Goal: Task Accomplishment & Management: Manage account settings

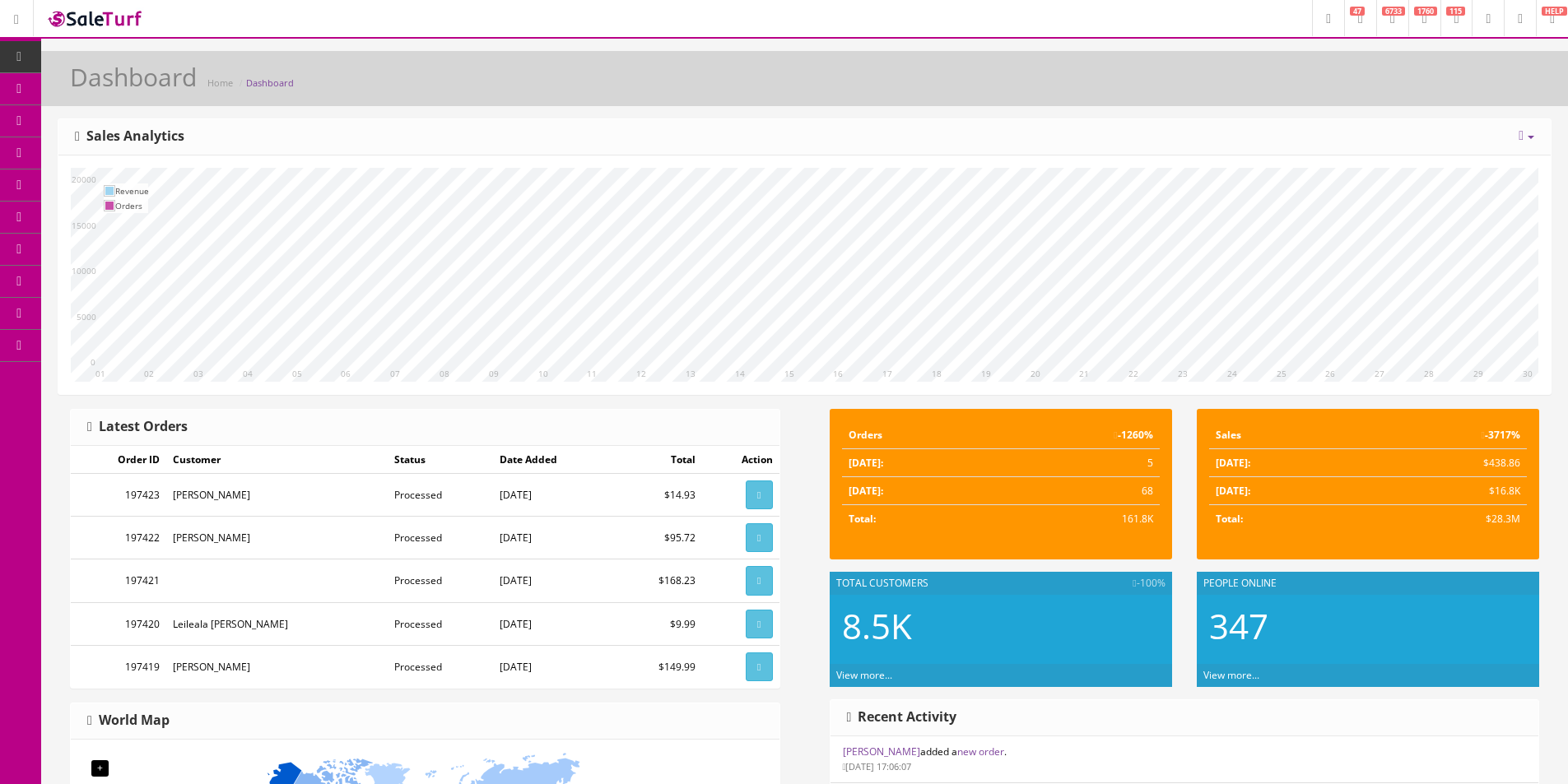
click at [149, 99] on link "Products" at bounding box center [127, 90] width 173 height 32
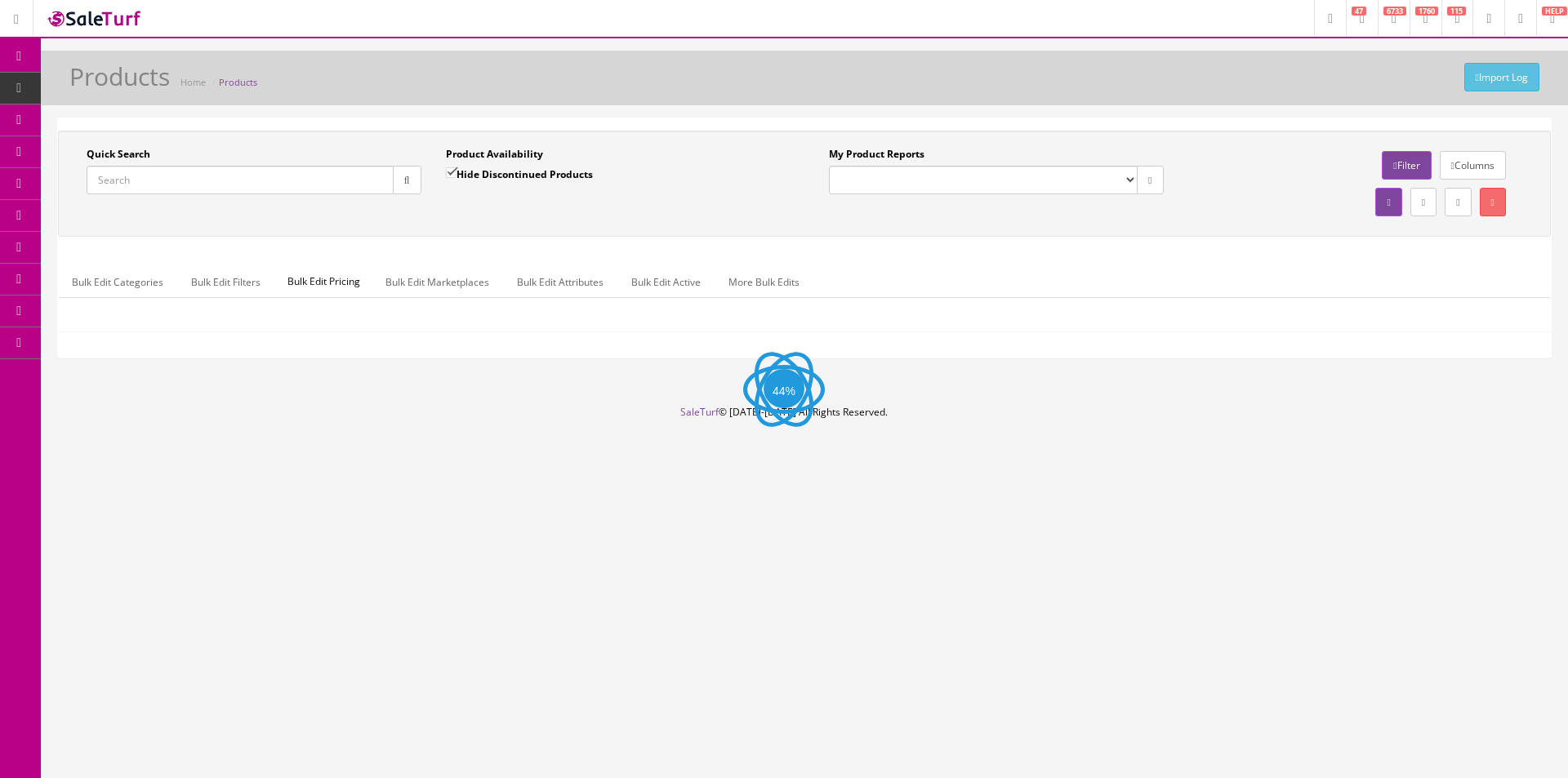
click at [297, 188] on input "Quick Search" at bounding box center [239, 180] width 307 height 28
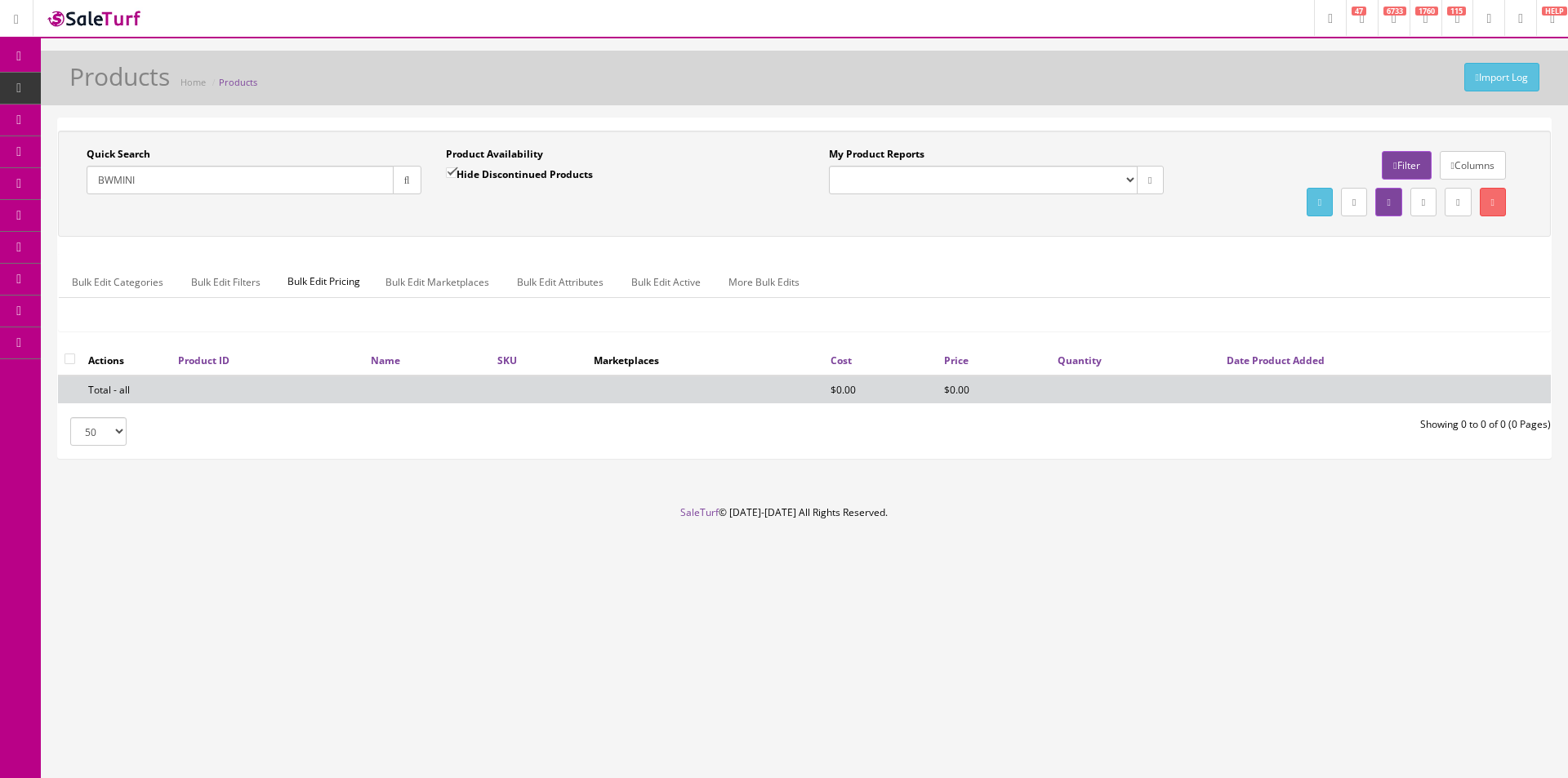
type input "BWMINI"
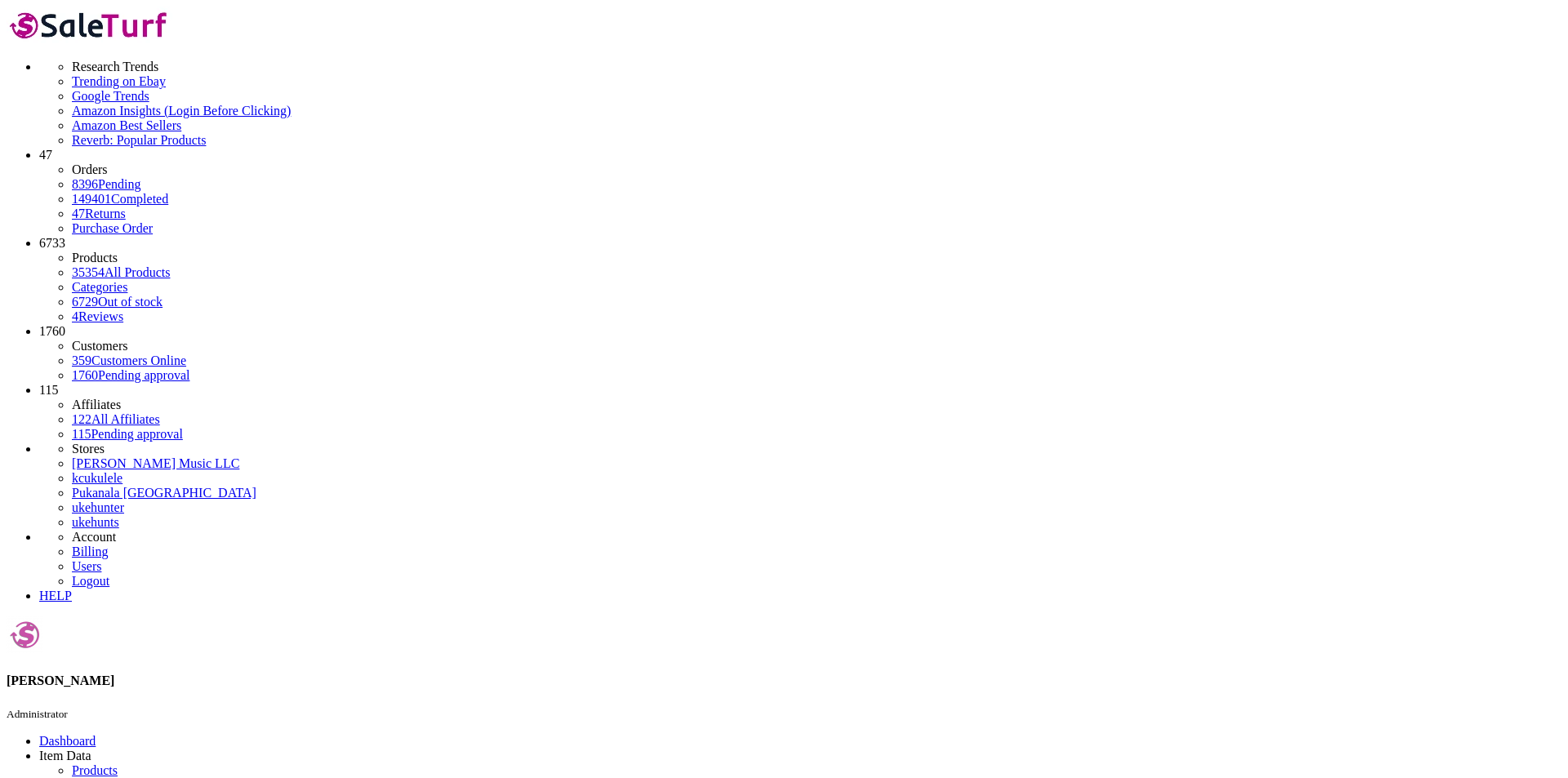
paste input "H22020455"
type input "H22020455"
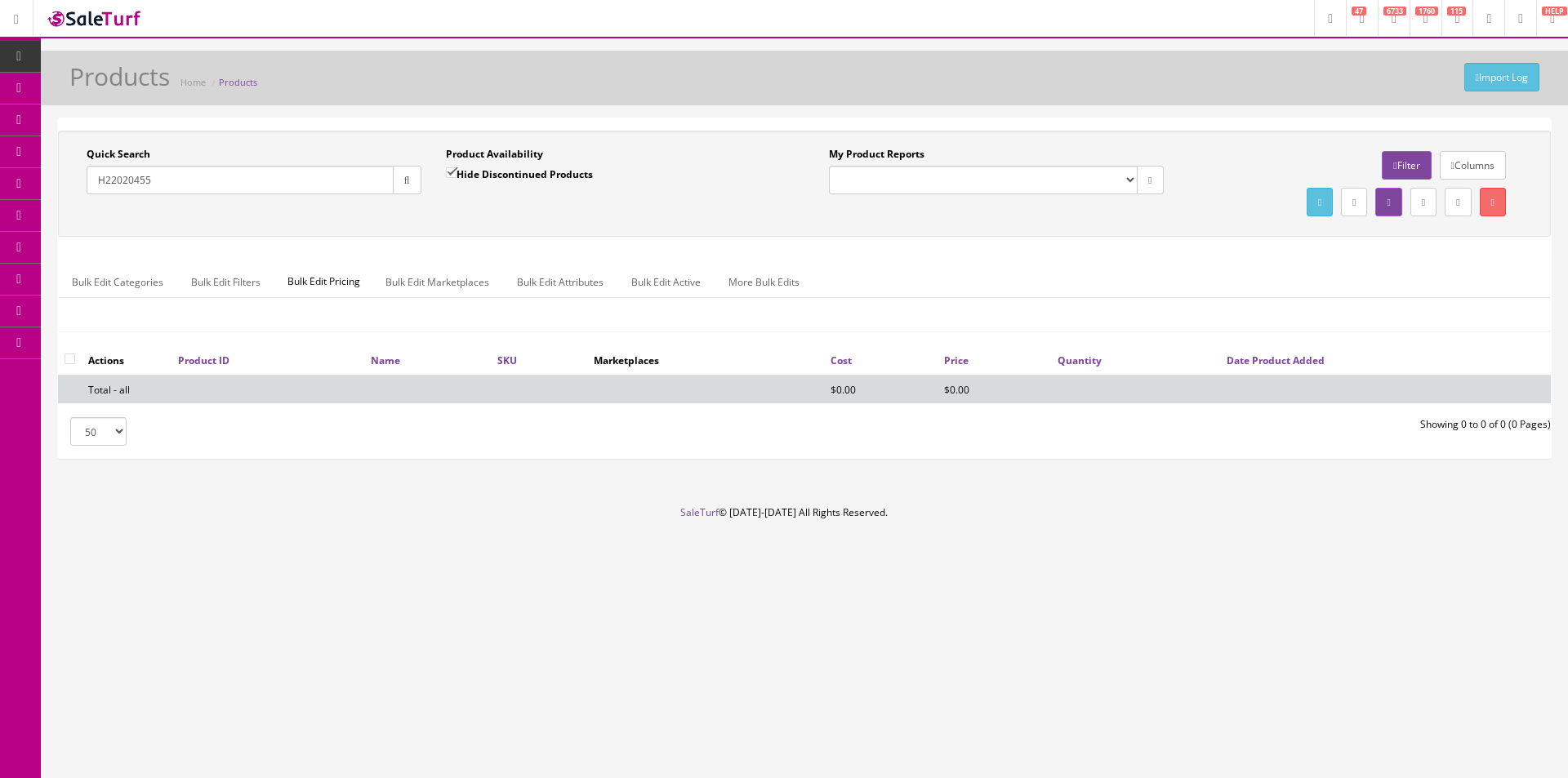
click at [408, 180] on icon "button" at bounding box center [407, 180] width 5 height 10
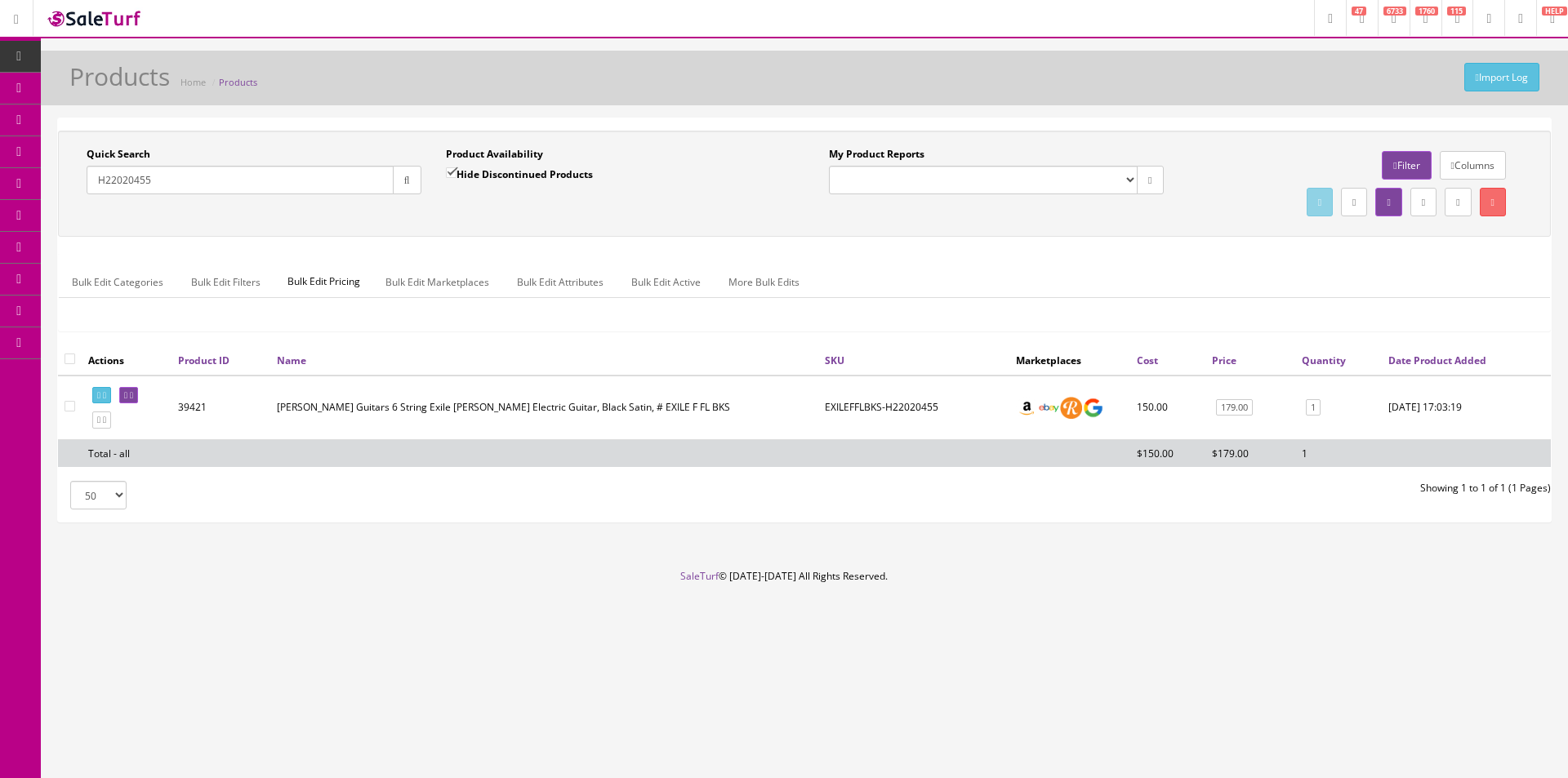
click at [66, 362] on input "checkbox" at bounding box center [70, 359] width 11 height 11
checkbox input "true"
checkbox input"] "true"
click at [778, 286] on link "More Bulk Edits" at bounding box center [763, 282] width 97 height 32
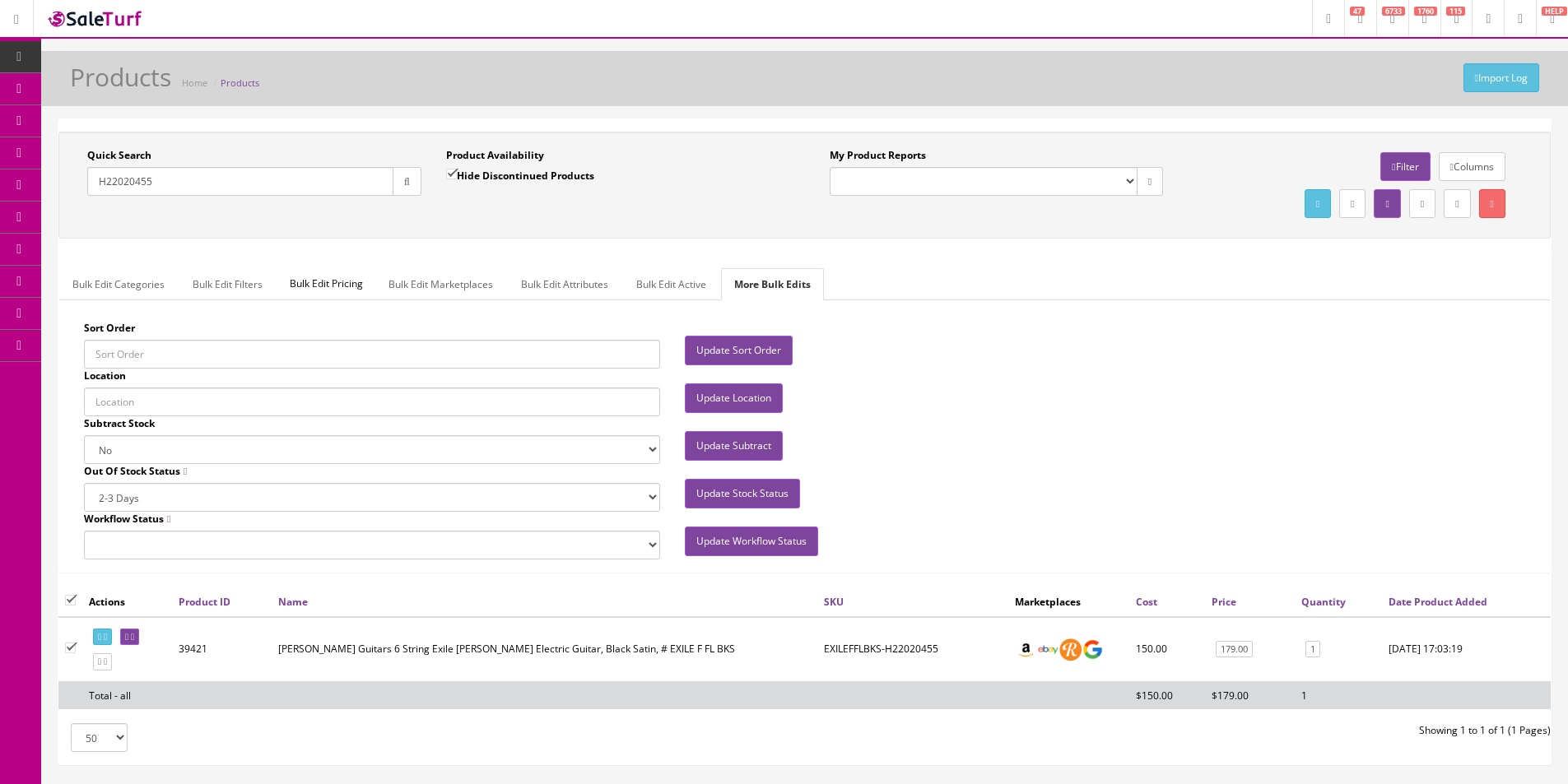
click at [650, 291] on link "Bulk Edit Active" at bounding box center [671, 284] width 96 height 32
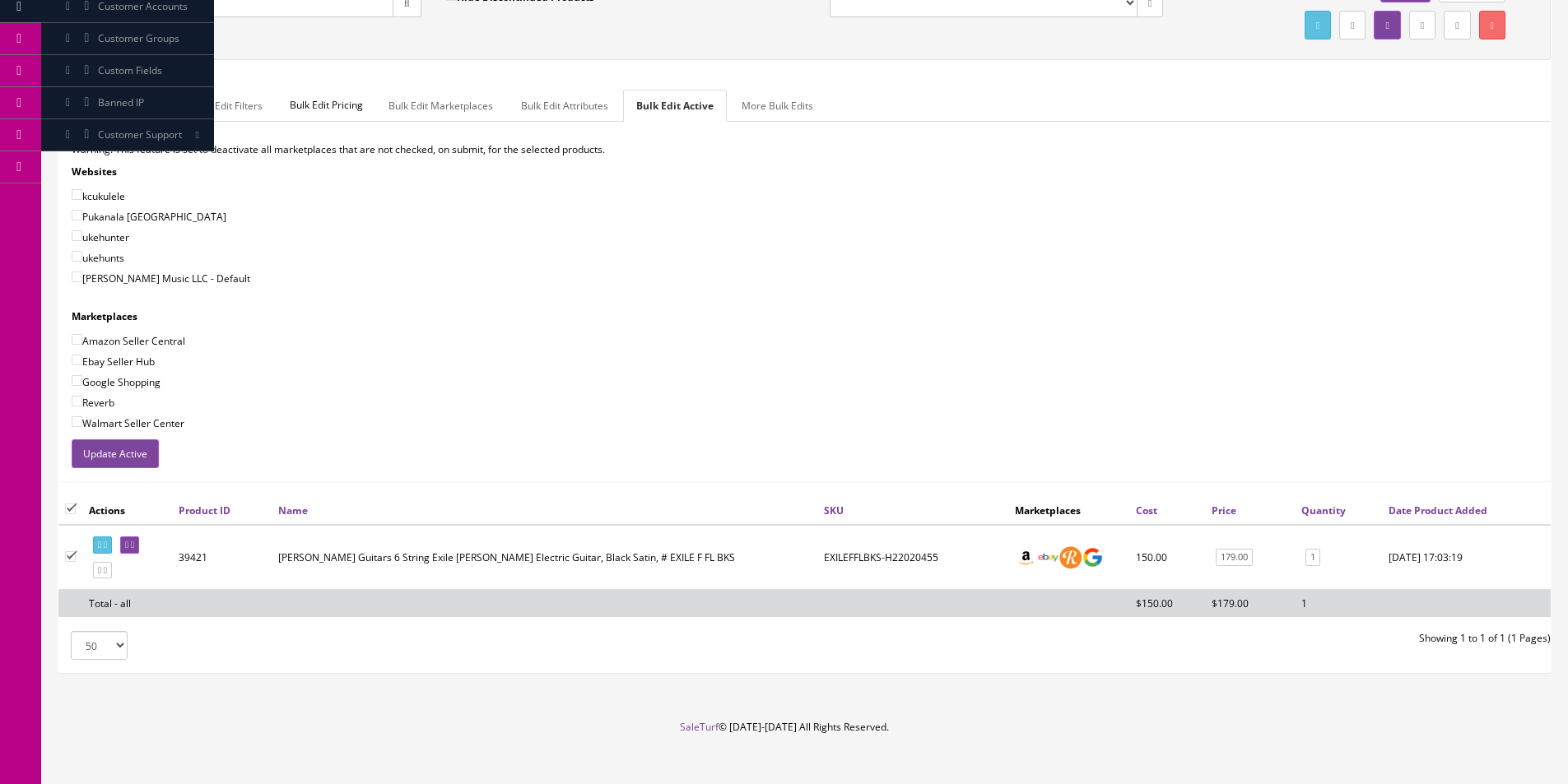
scroll to position [196, 0]
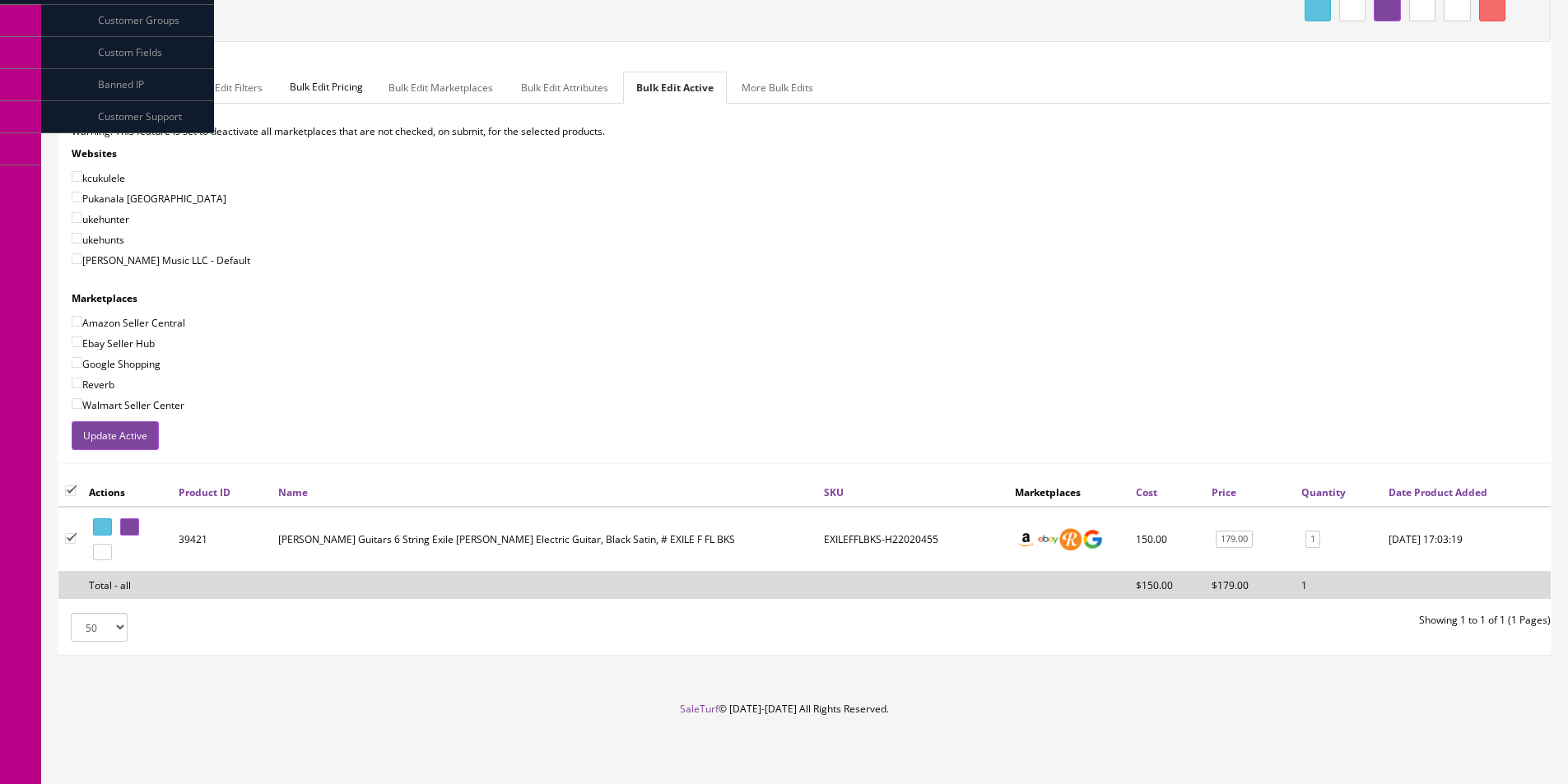
click at [121, 430] on button "Update Active" at bounding box center [115, 435] width 87 height 29
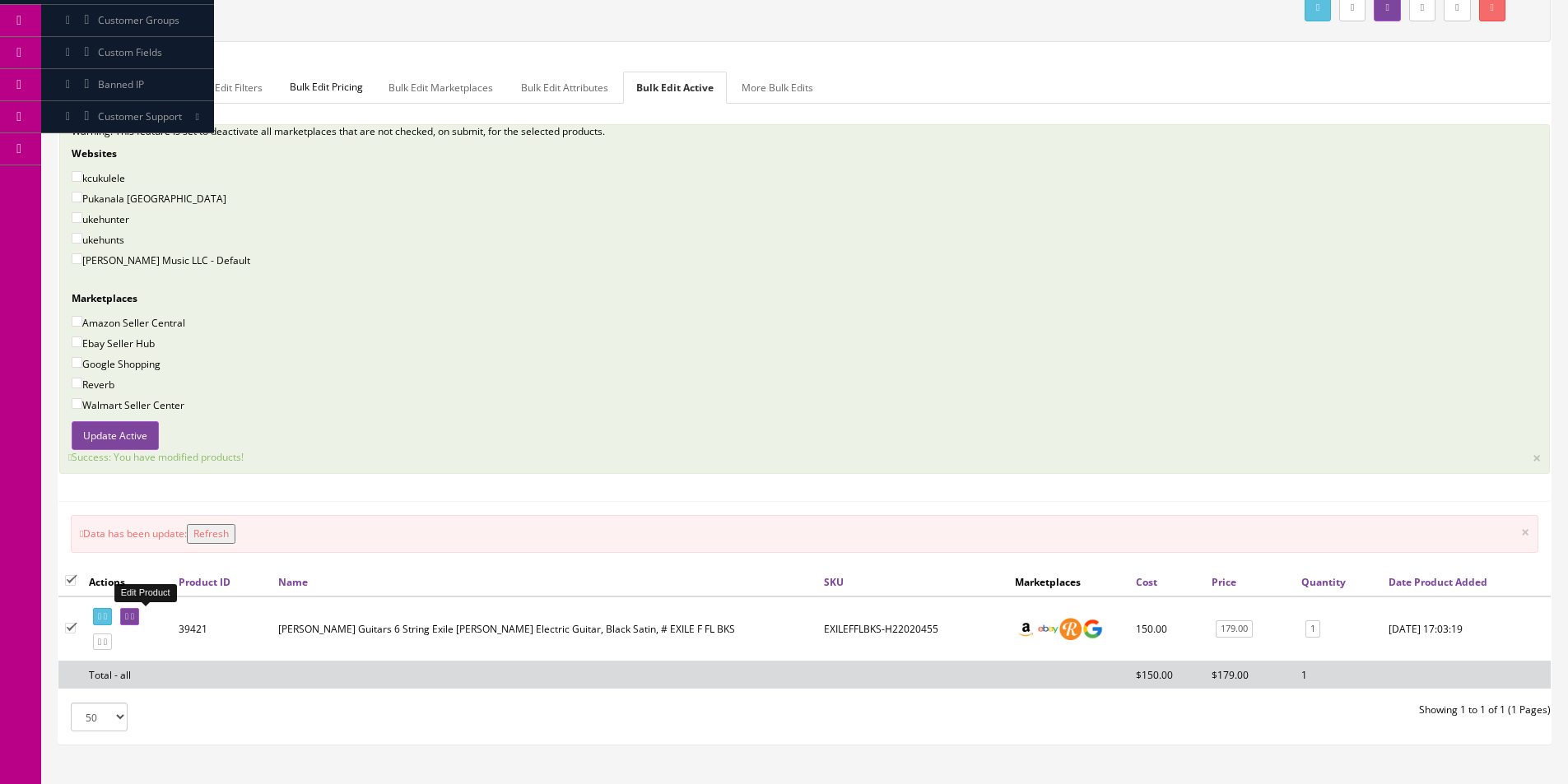
click at [134, 615] on icon at bounding box center [133, 616] width 4 height 9
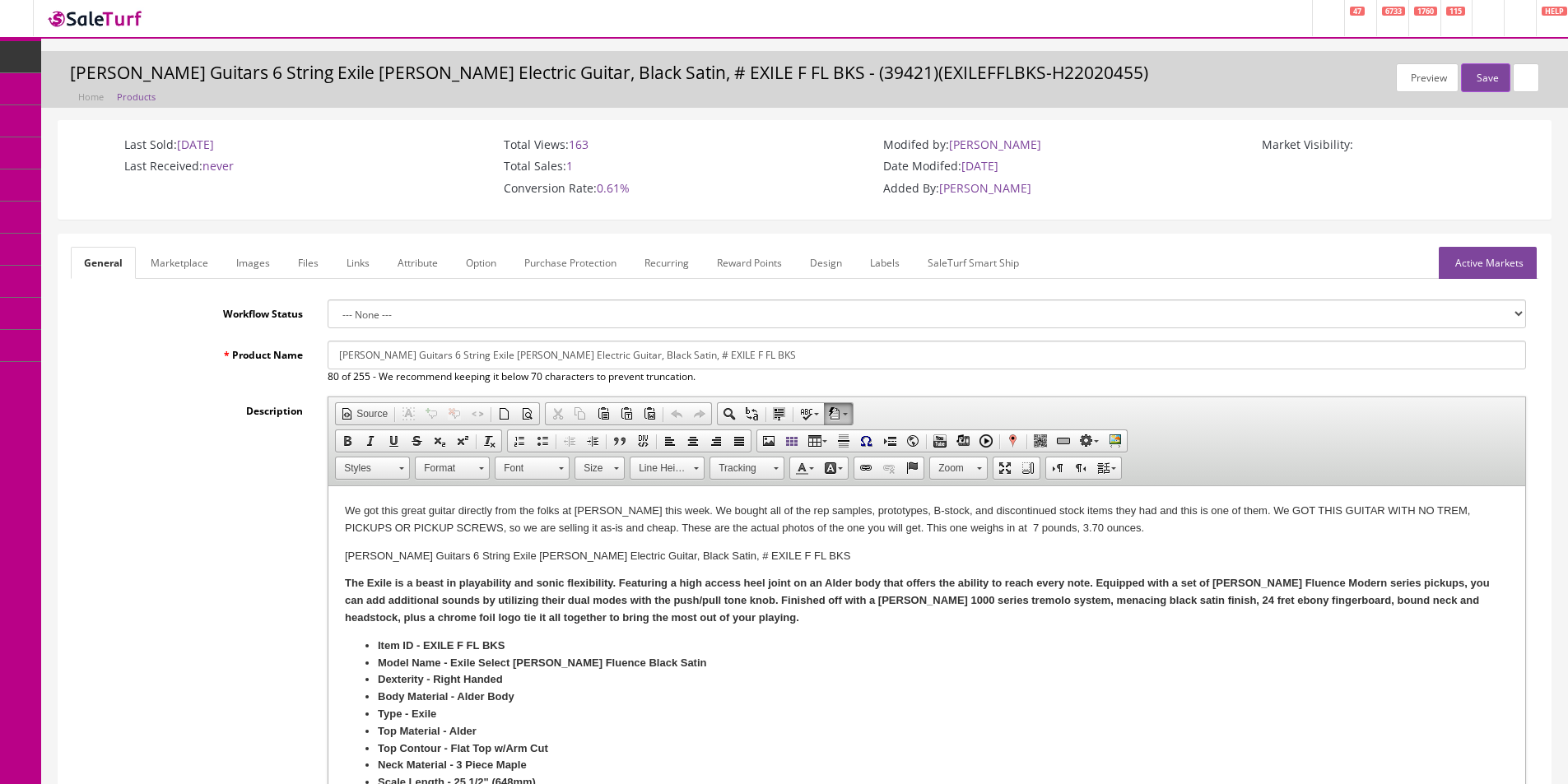
click at [244, 266] on link "Images" at bounding box center [253, 263] width 60 height 32
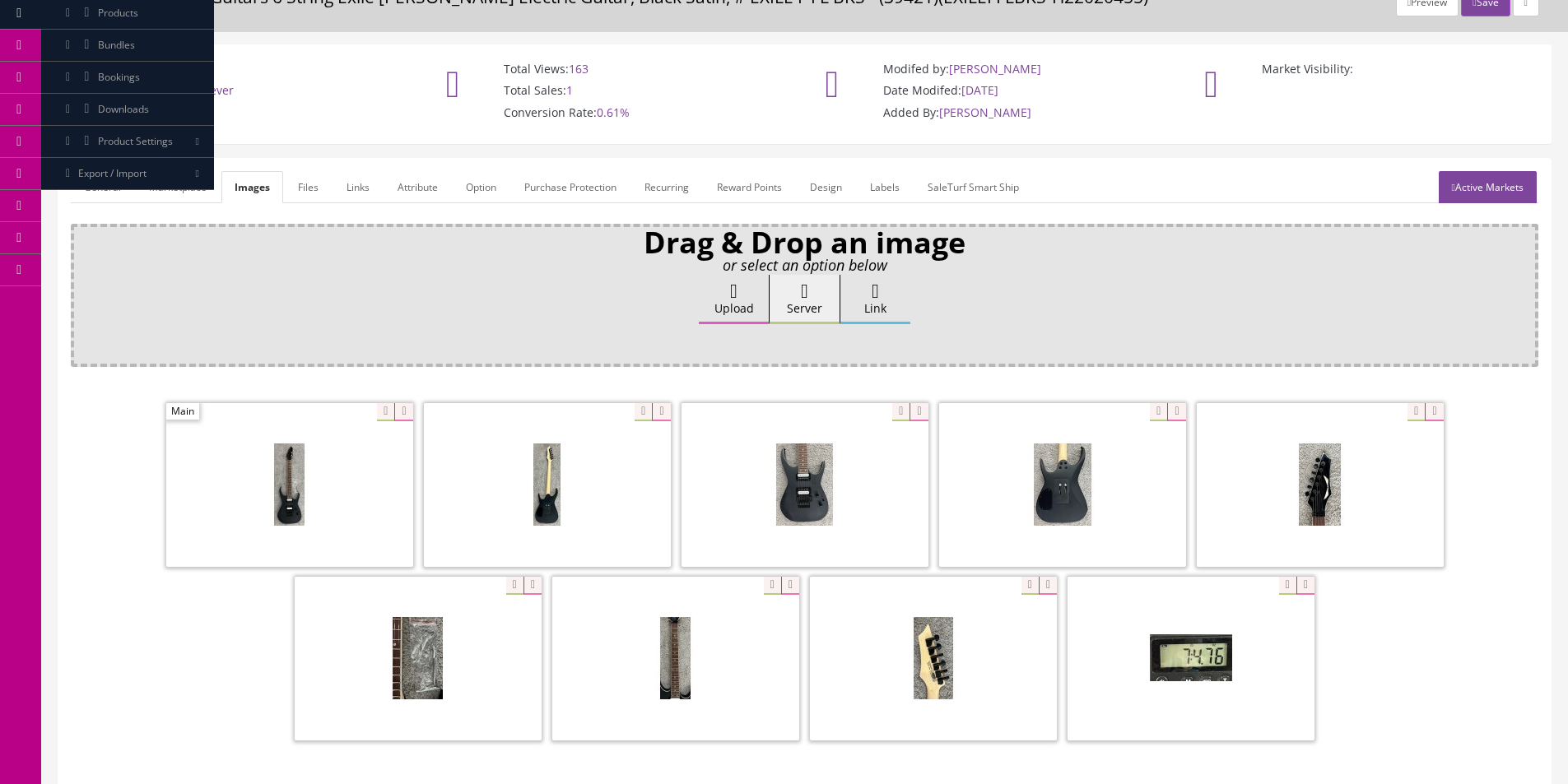
scroll to position [165, 0]
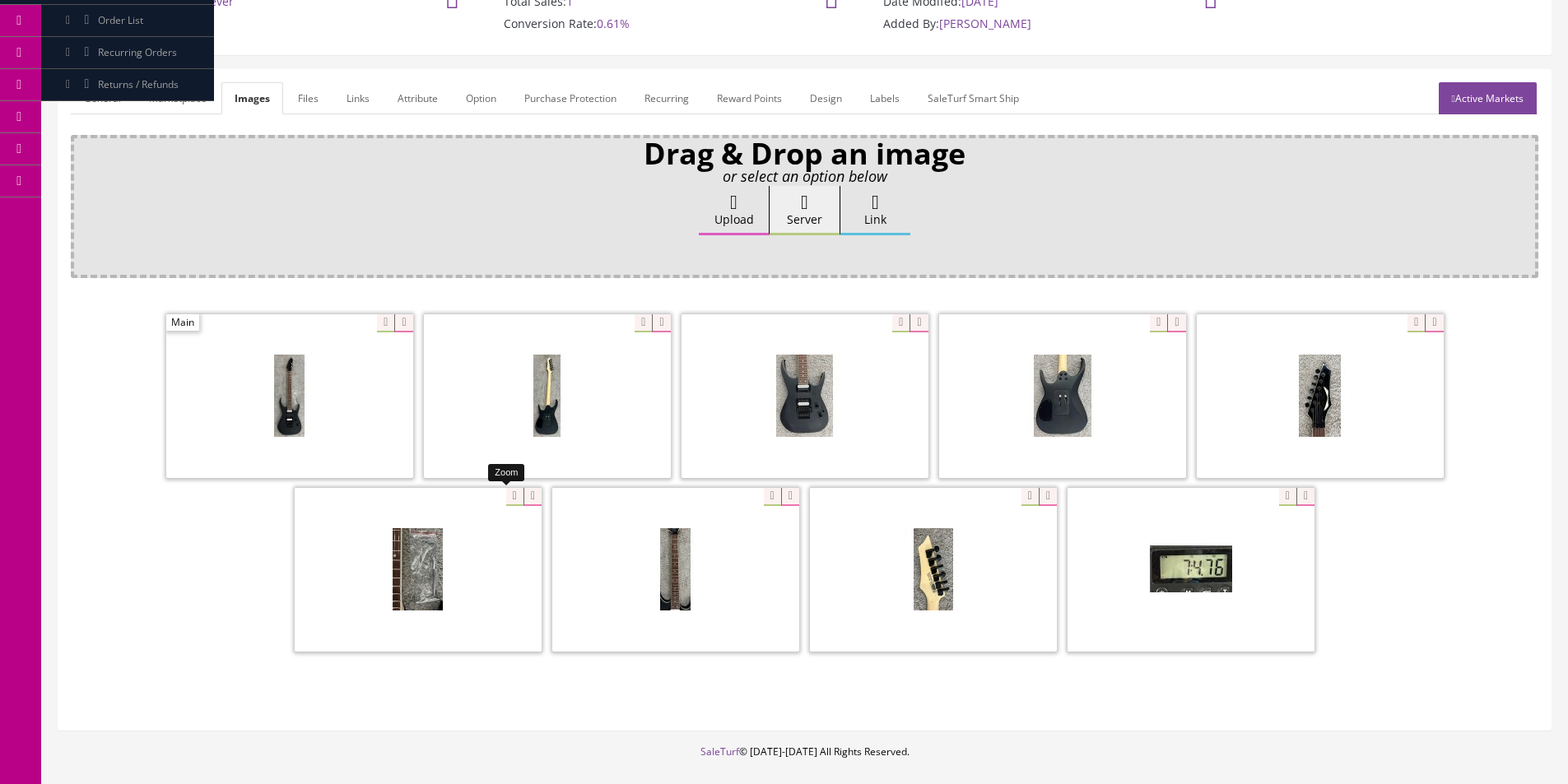
click at [505, 497] on div at bounding box center [418, 570] width 247 height 165
click at [542, 482] on div "Zoom" at bounding box center [524, 490] width 36 height 17
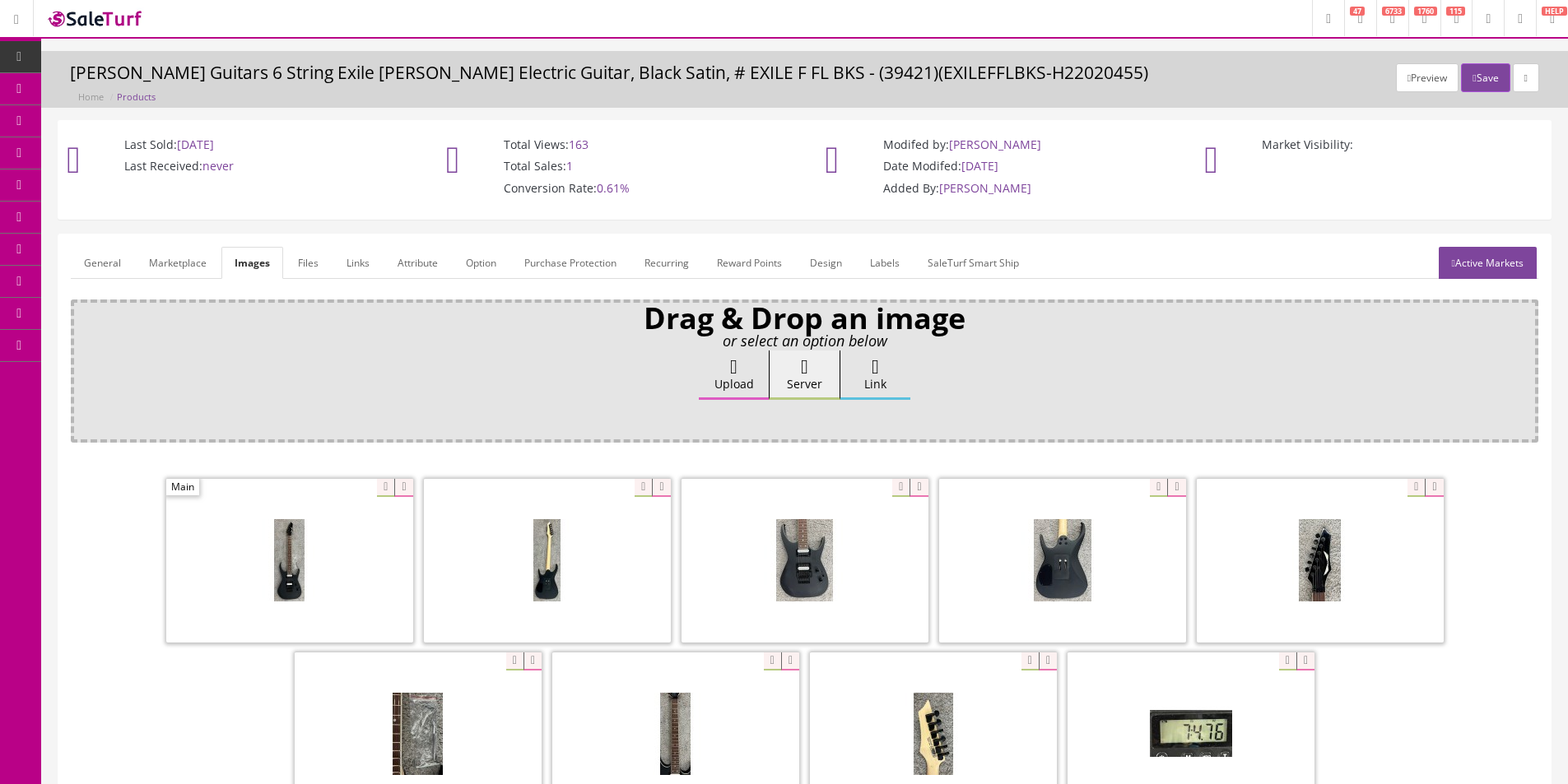
click at [928, 80] on h3 "Dean Guitars 6 String Exile Floyd Electric Guitar, Black Satin, # EXILE F FL BK…" at bounding box center [804, 73] width 1469 height 19
copy h3 "H22020455"
click at [801, 75] on h3 "Dean Guitars 6 String Exile Floyd Electric Guitar, Black Satin, # EXILE F FL BK…" at bounding box center [804, 73] width 1469 height 19
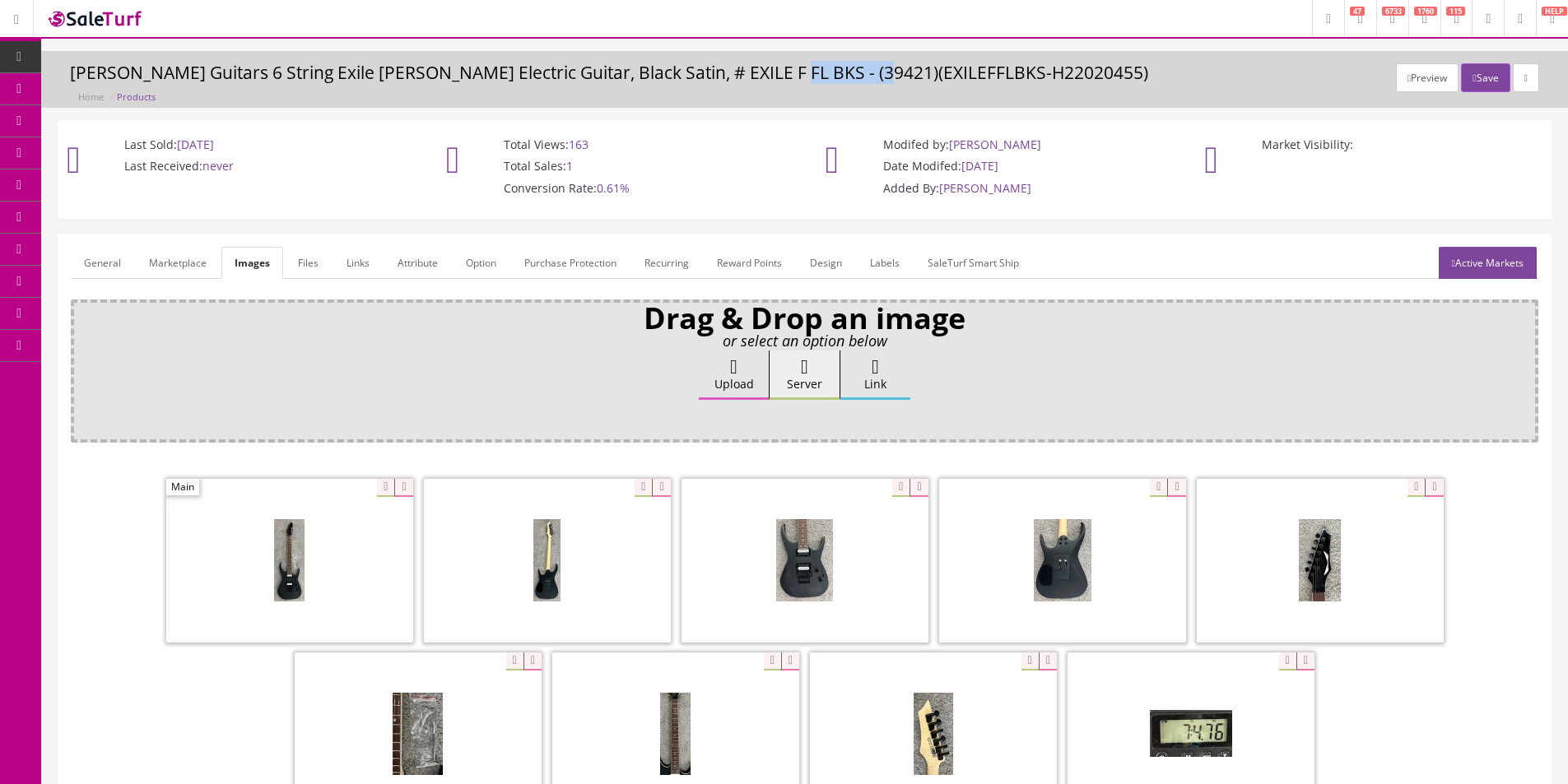
copy h3 "EXILEFFLBKS"
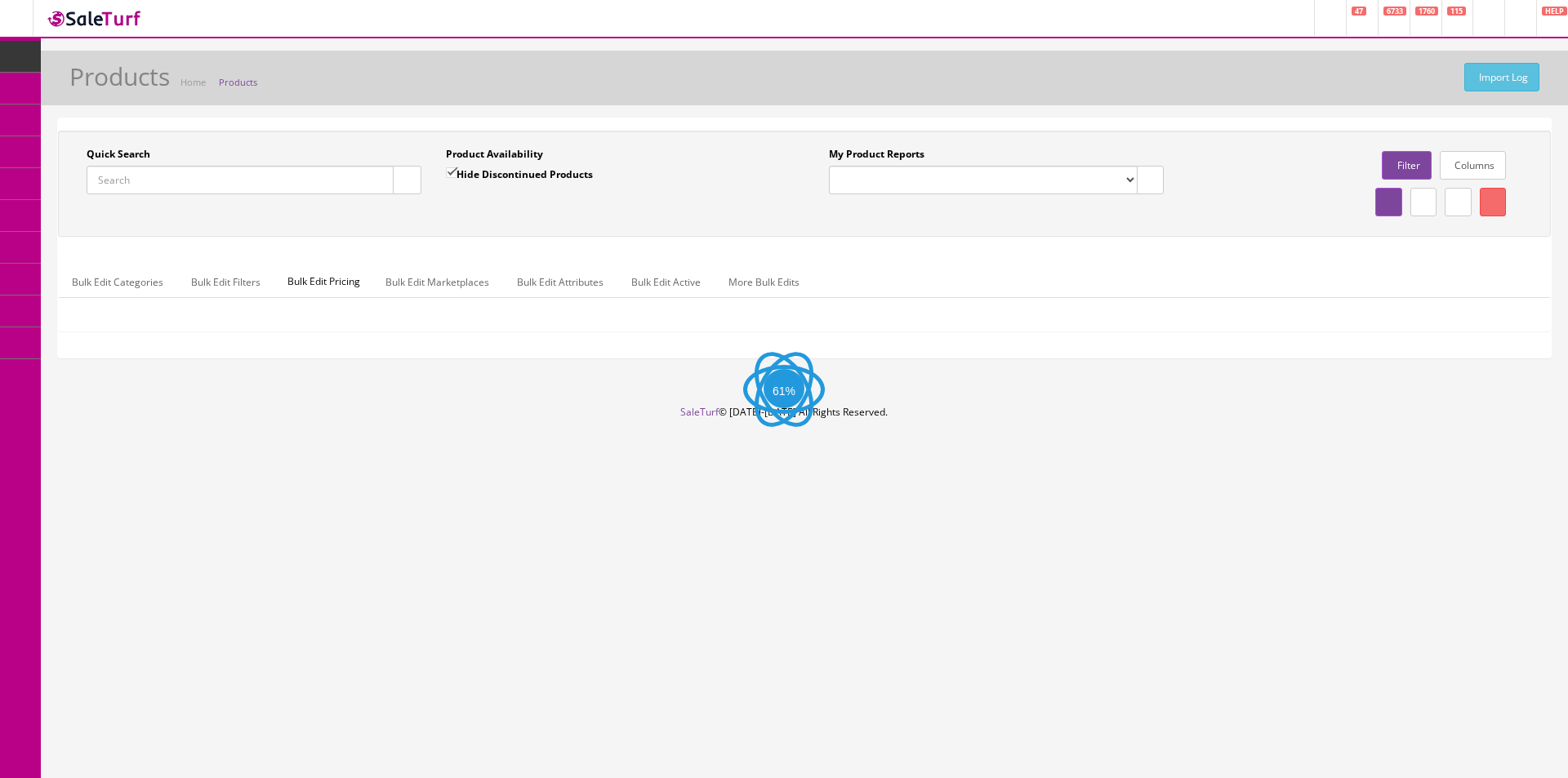
paste input "EXILEFFLBKS"
type input "EXILEFFLBKS"
click at [406, 181] on icon "button" at bounding box center [407, 180] width 5 height 10
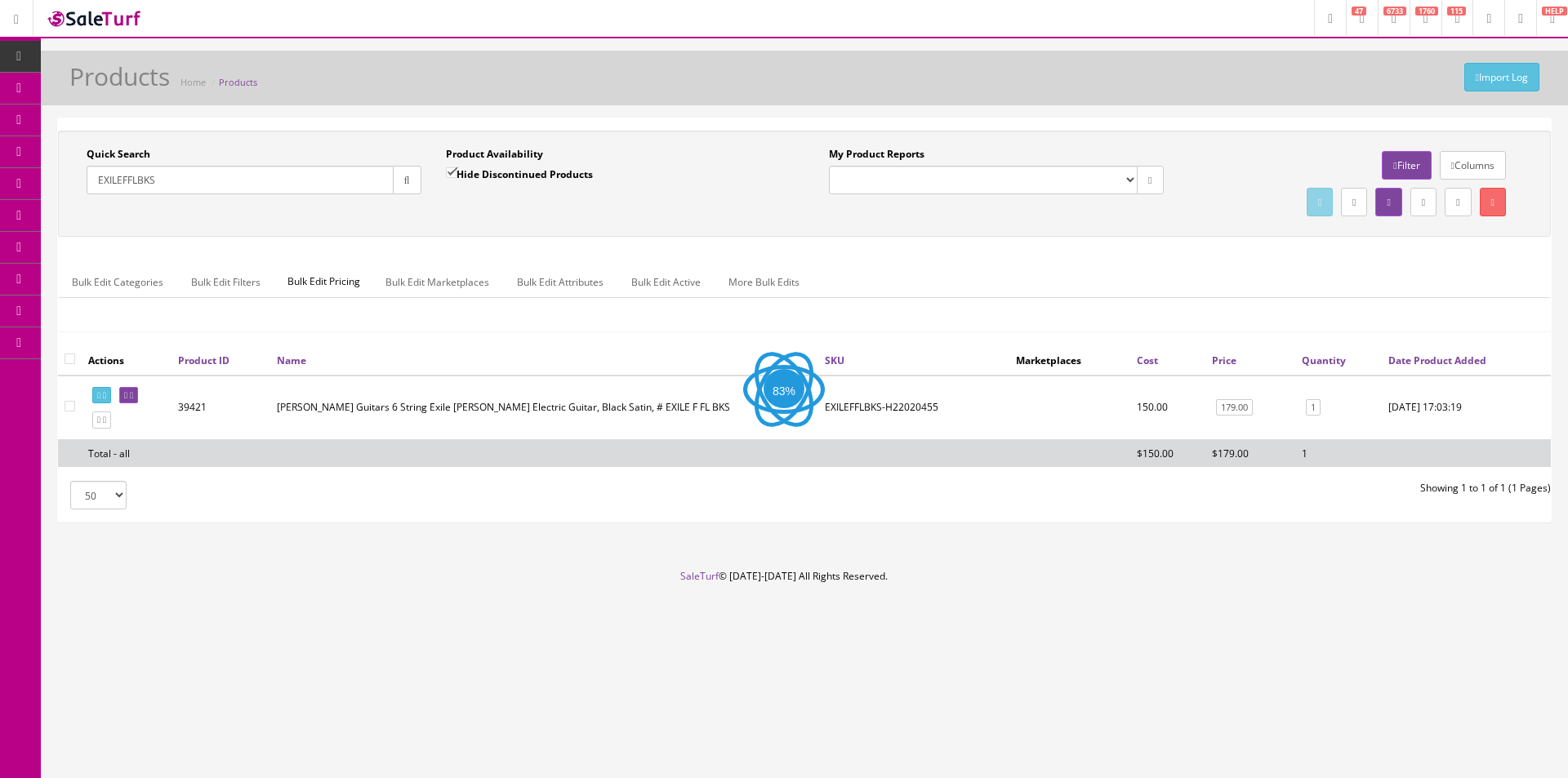
click at [483, 174] on label "Hide Discontinued Products" at bounding box center [519, 173] width 147 height 16
click at [456, 174] on input "Hide Discontinued Products" at bounding box center [451, 172] width 11 height 11
checkbox input "false"
drag, startPoint x: 405, startPoint y: 189, endPoint x: 477, endPoint y: 213, distance: 75.9
click at [405, 190] on button "button" at bounding box center [407, 180] width 28 height 28
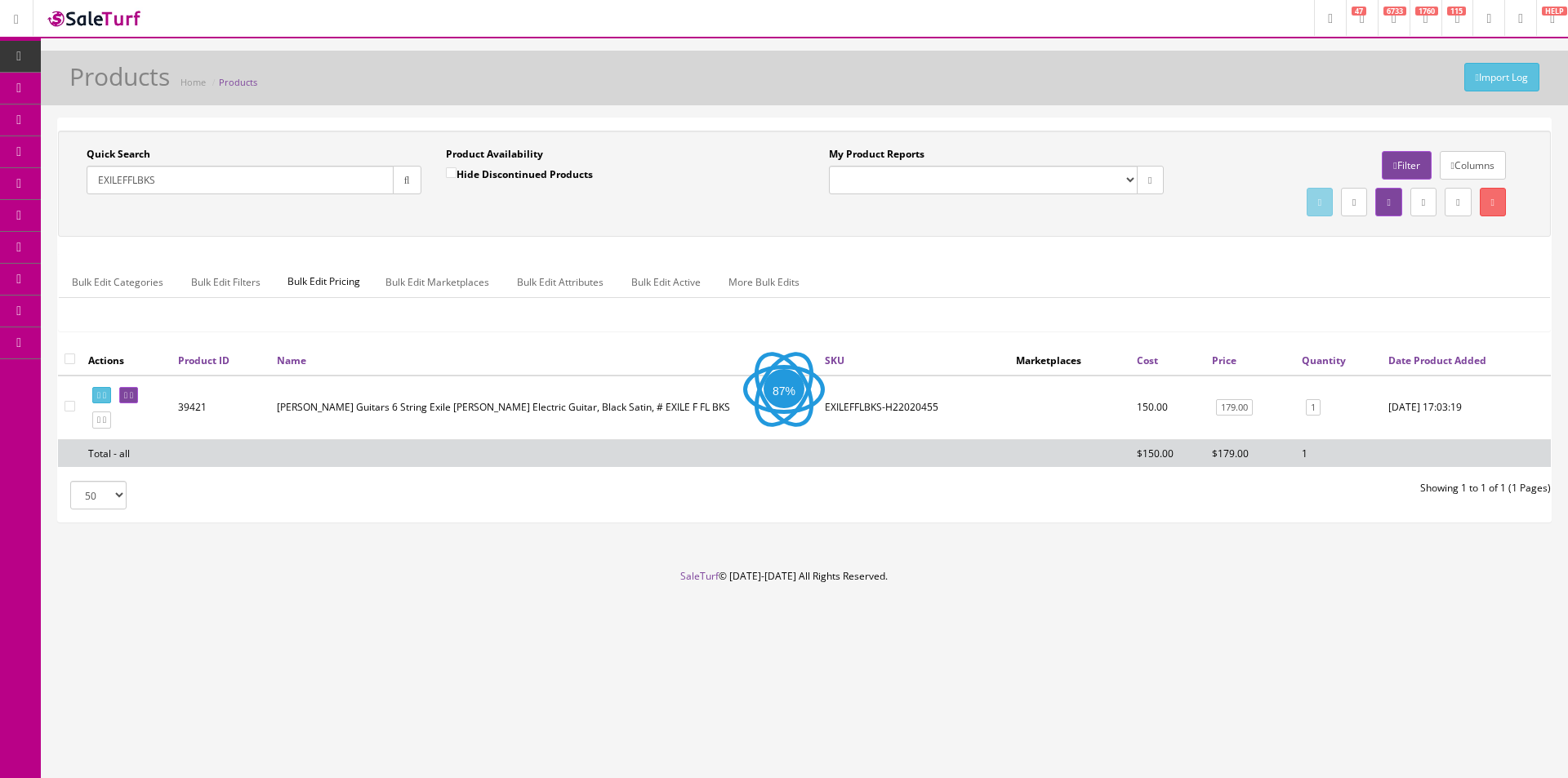
drag, startPoint x: 477, startPoint y: 213, endPoint x: 956, endPoint y: 246, distance: 480.1
click at [477, 213] on div "Quick Search EXILEFFLBKS Date From Product Availability Hide Discontinued Produ…" at bounding box center [804, 183] width 1484 height 74
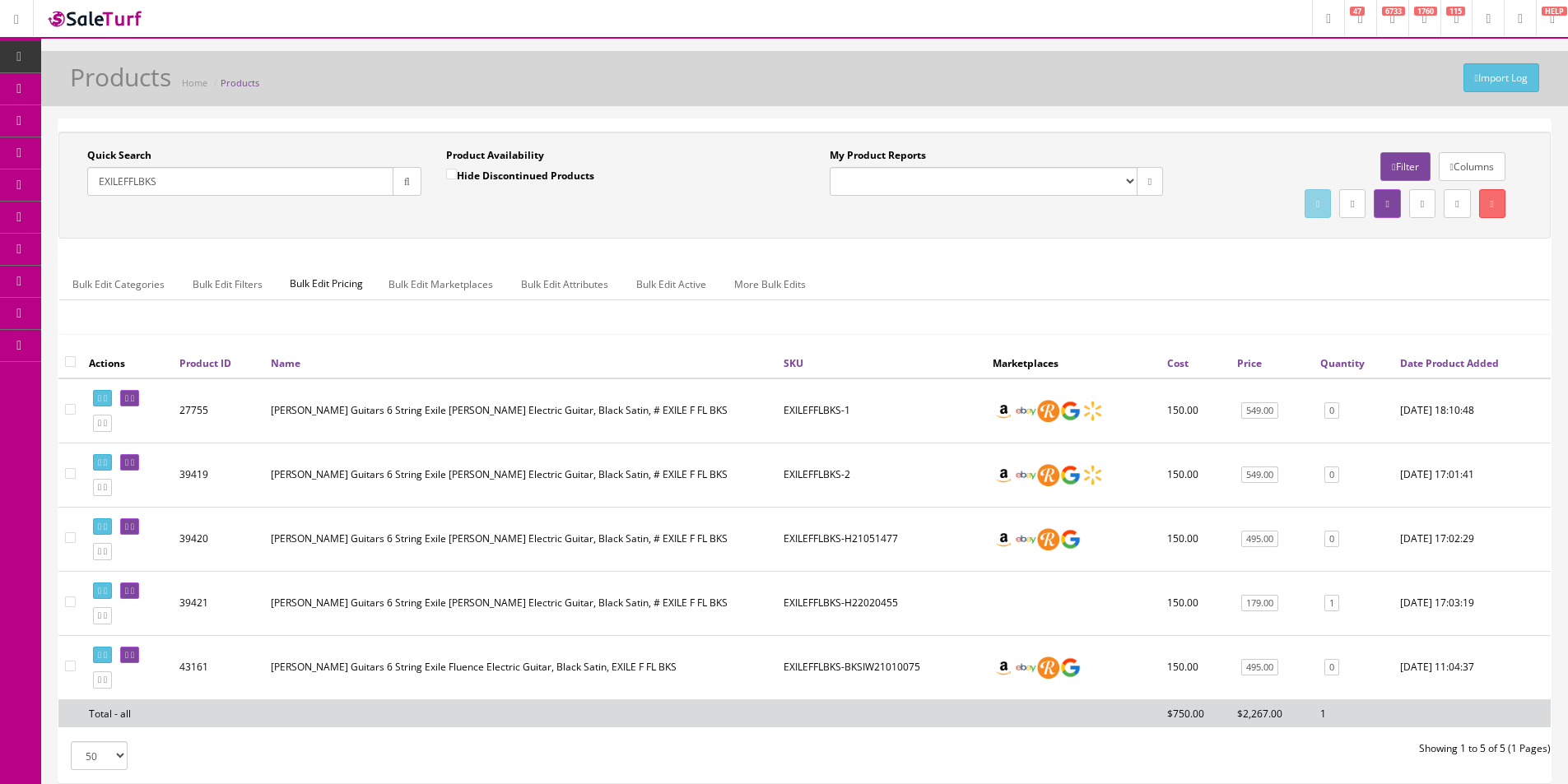
click at [495, 216] on div "Quick Search EXILEFFLBKS Date From Product Availability Hide Discontinued Produ…" at bounding box center [804, 185] width 1484 height 74
drag, startPoint x: 130, startPoint y: 185, endPoint x: 238, endPoint y: 184, distance: 108.0
click at [238, 184] on input "EXILEFFLBKS" at bounding box center [240, 181] width 307 height 29
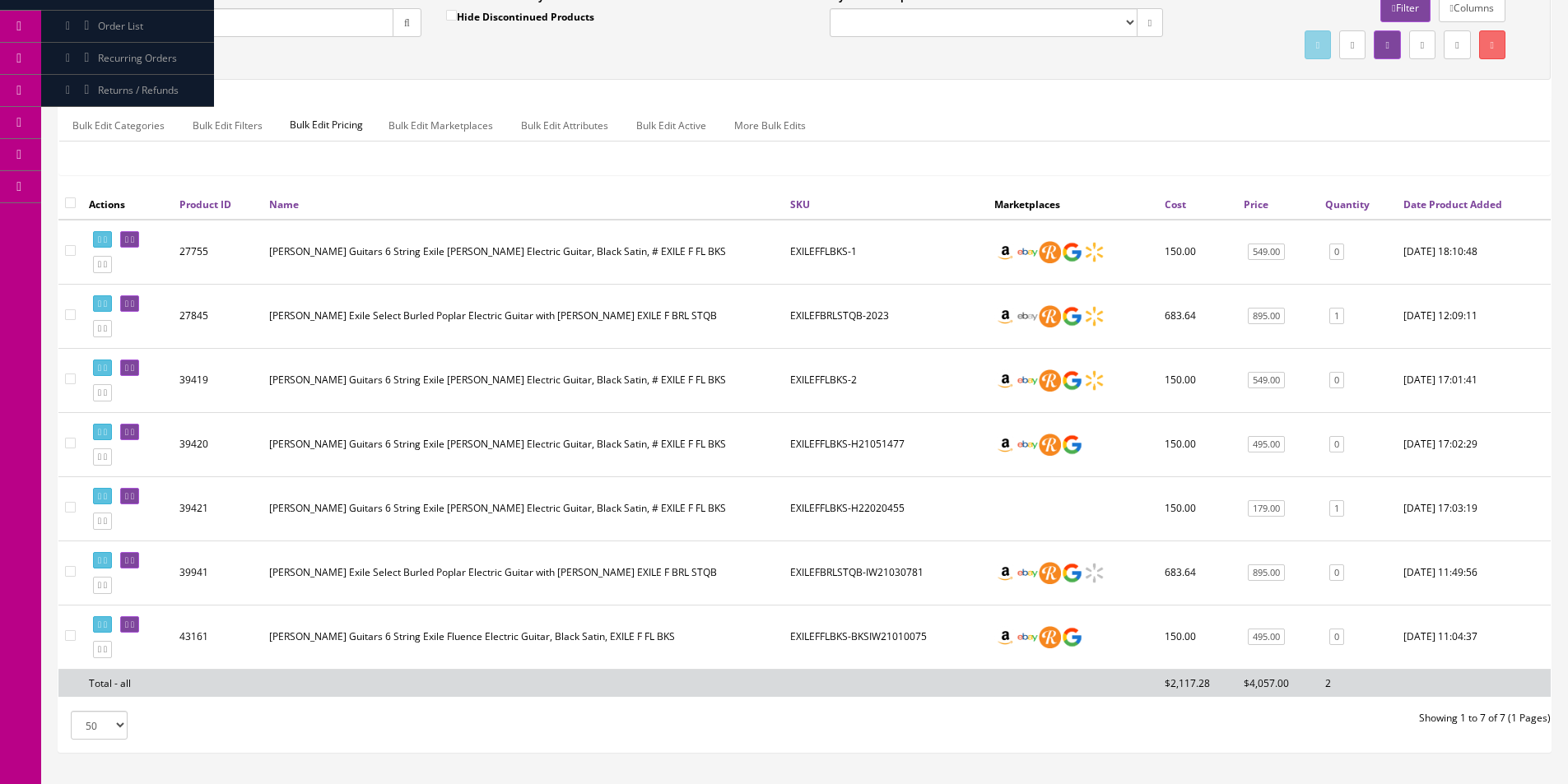
scroll to position [165, 0]
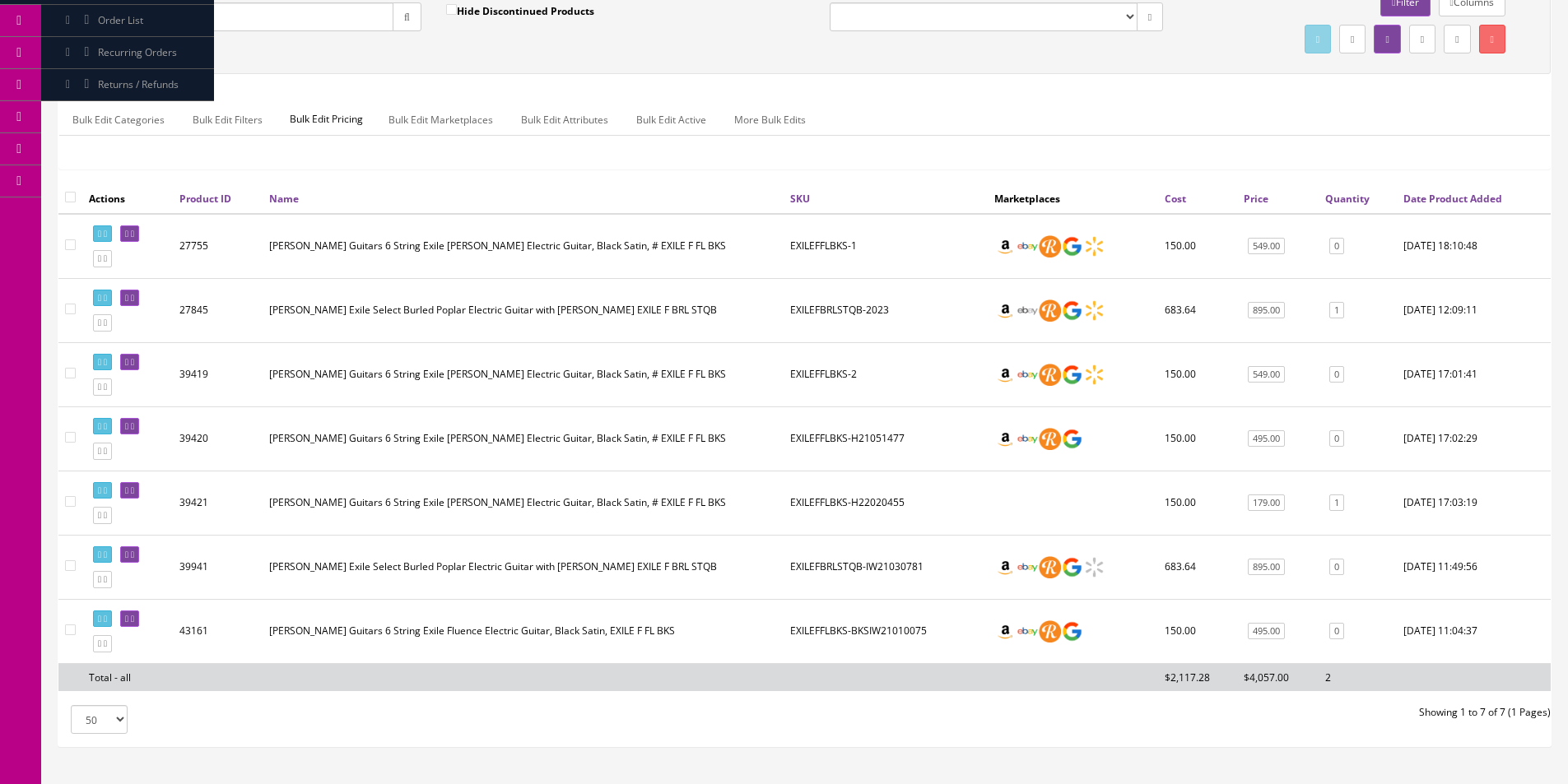
click at [363, 23] on input "EXILEF" at bounding box center [240, 17] width 307 height 29
paste input "DAEX63NAT-1"
type input "DAEX63NAT-1"
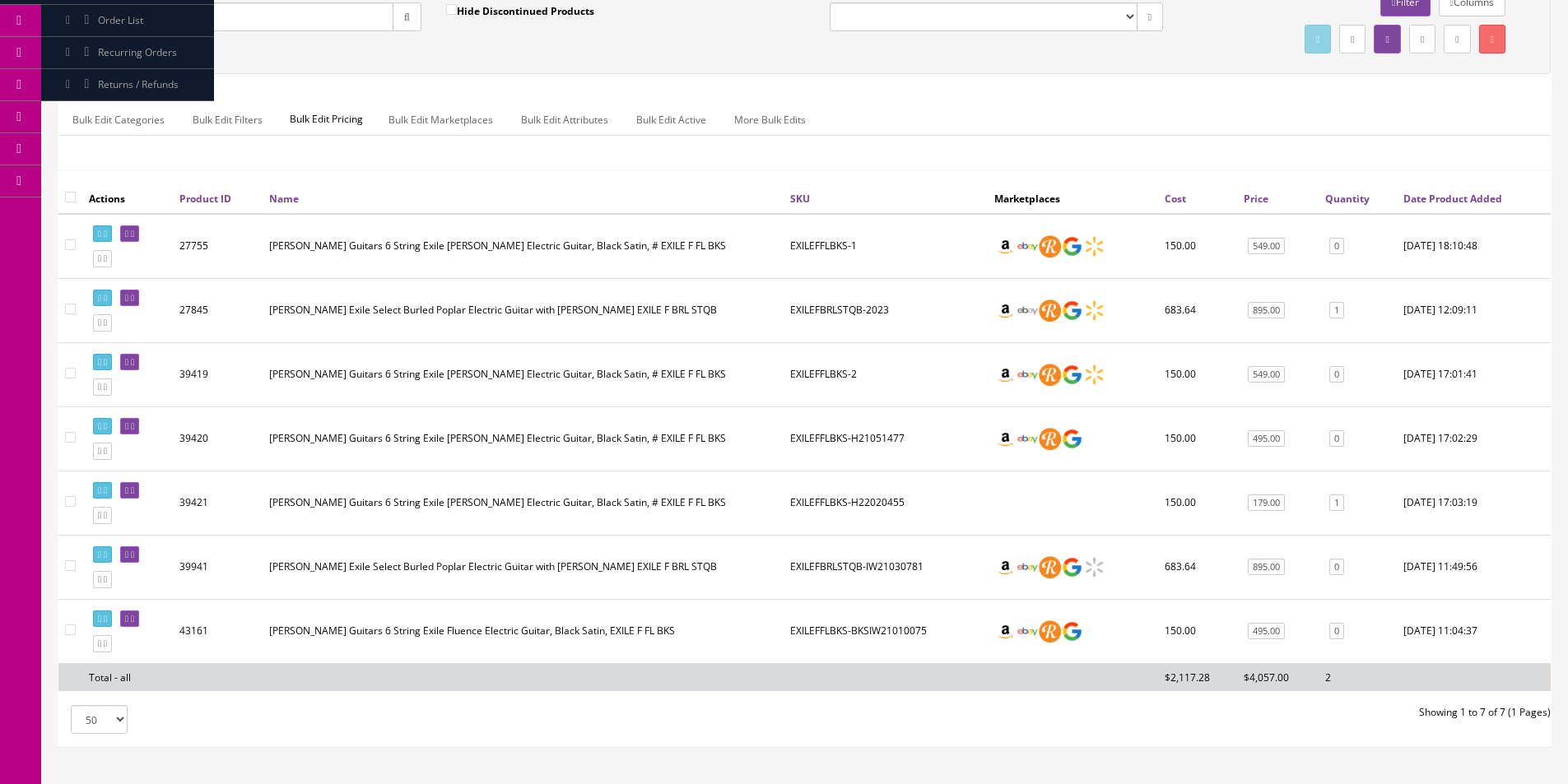
click at [399, 13] on button "button" at bounding box center [407, 17] width 29 height 29
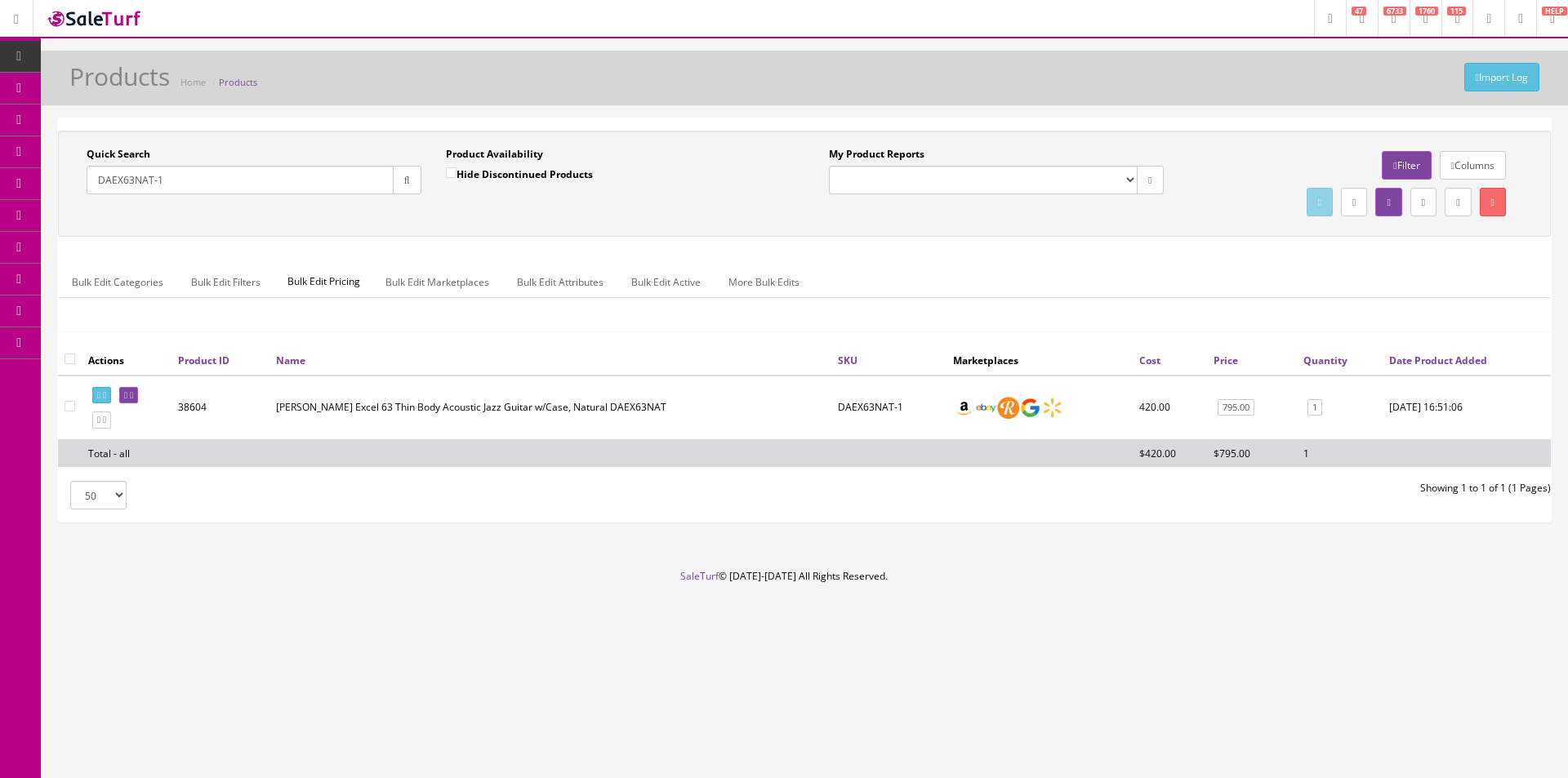
drag, startPoint x: 71, startPoint y: 358, endPoint x: 217, endPoint y: 360, distance: 146.0
click at [71, 359] on input "checkbox" at bounding box center [70, 359] width 11 height 11
checkbox input "true"
checkbox input"] "true"
click at [668, 281] on link "Bulk Edit Active" at bounding box center [665, 282] width 95 height 32
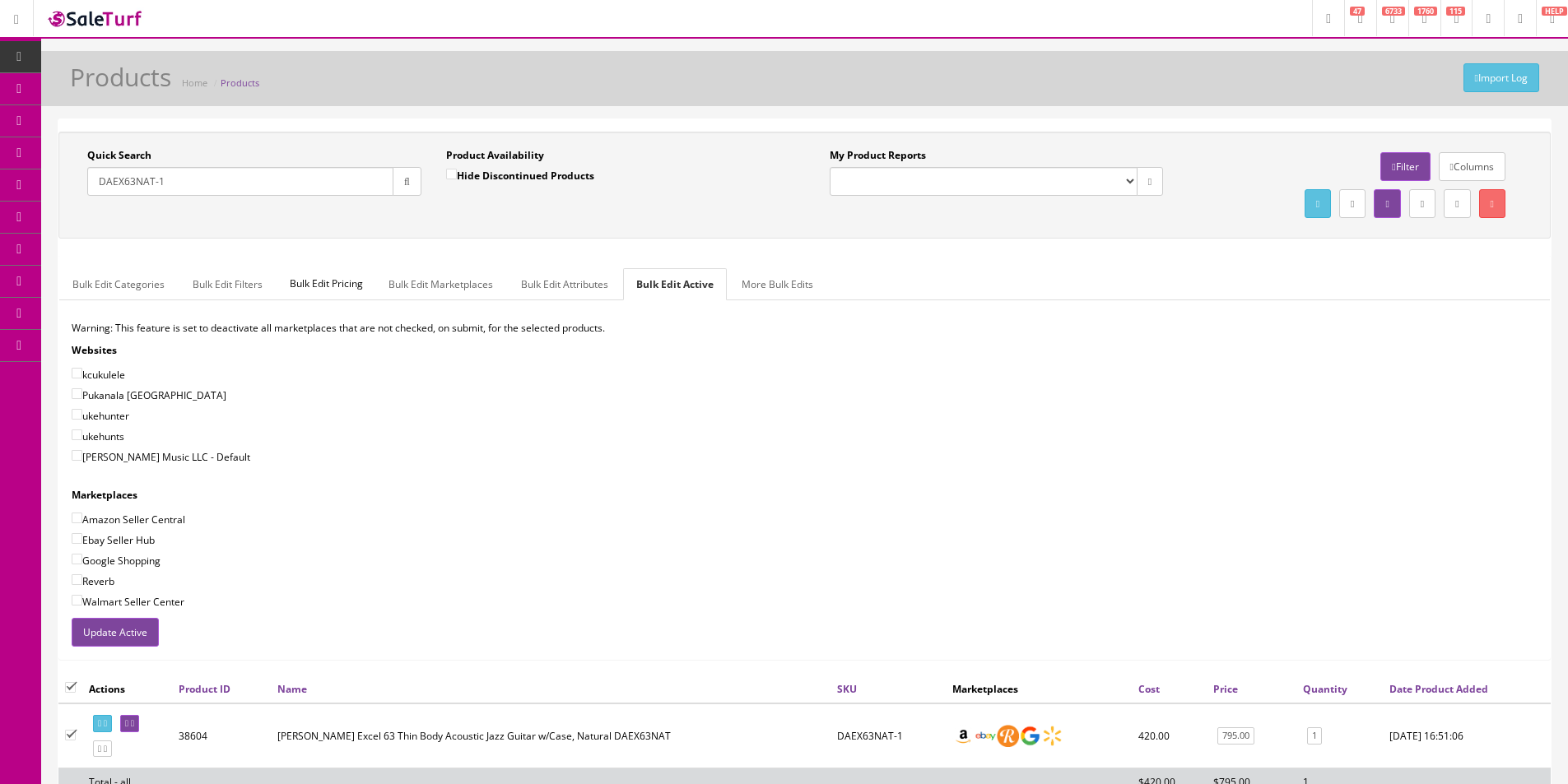
click at [160, 634] on div "Update Active" at bounding box center [804, 633] width 1491 height 29
click at [158, 635] on button "Update Active" at bounding box center [115, 633] width 87 height 29
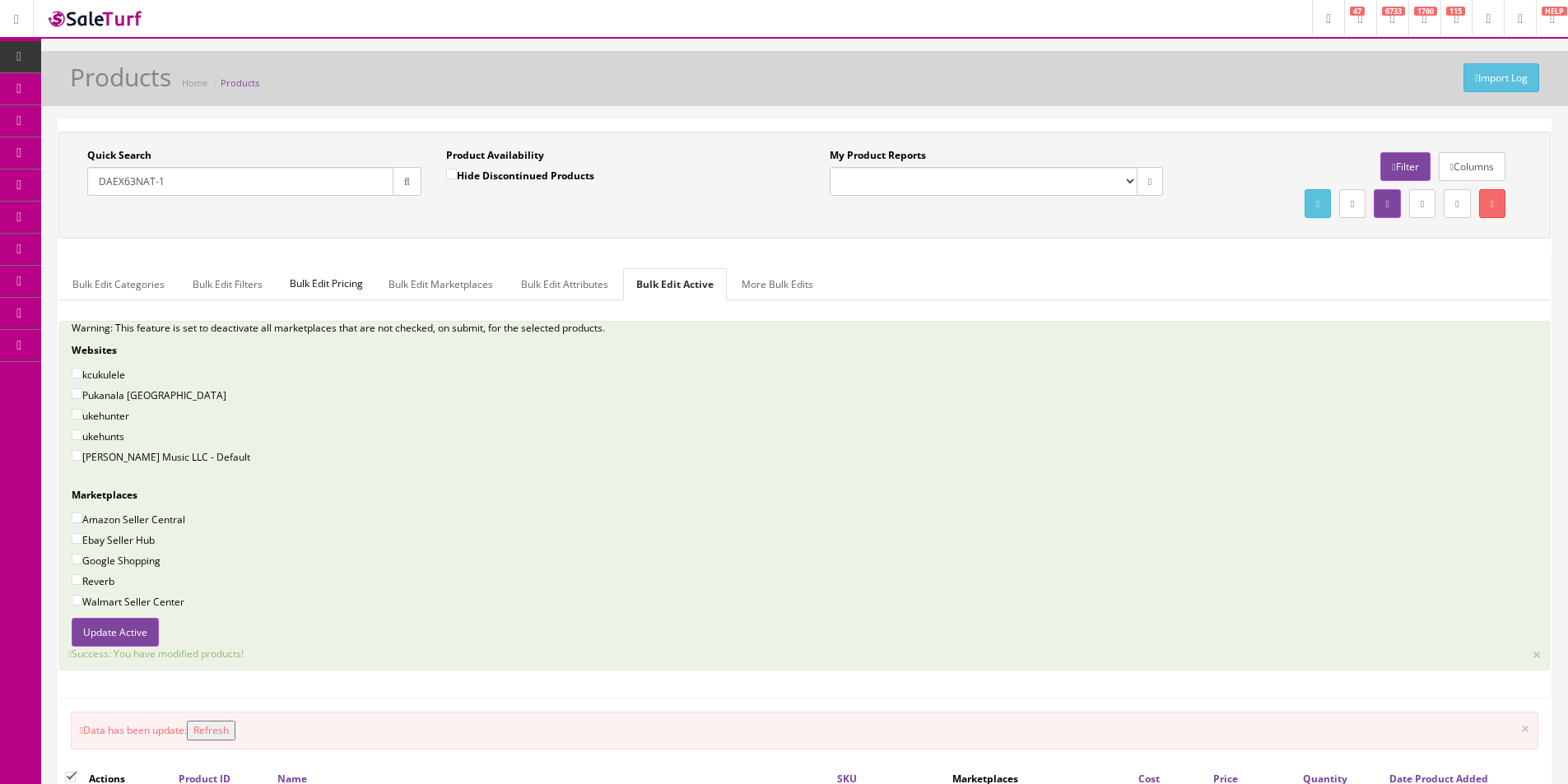
scroll to position [246, 0]
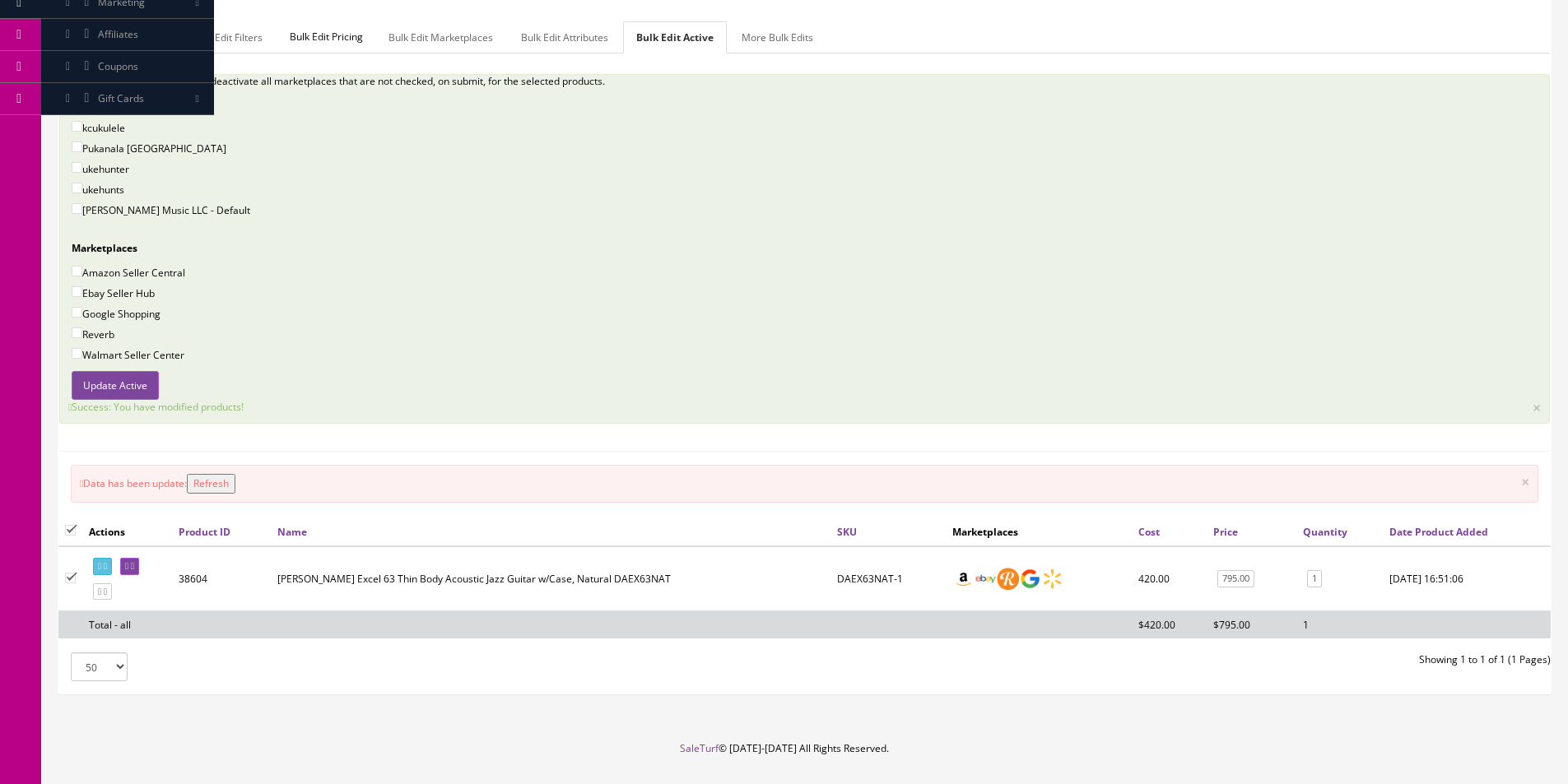
click at [102, 554] on td "Copy Product" at bounding box center [127, 579] width 90 height 65
click at [106, 559] on link at bounding box center [102, 566] width 19 height 17
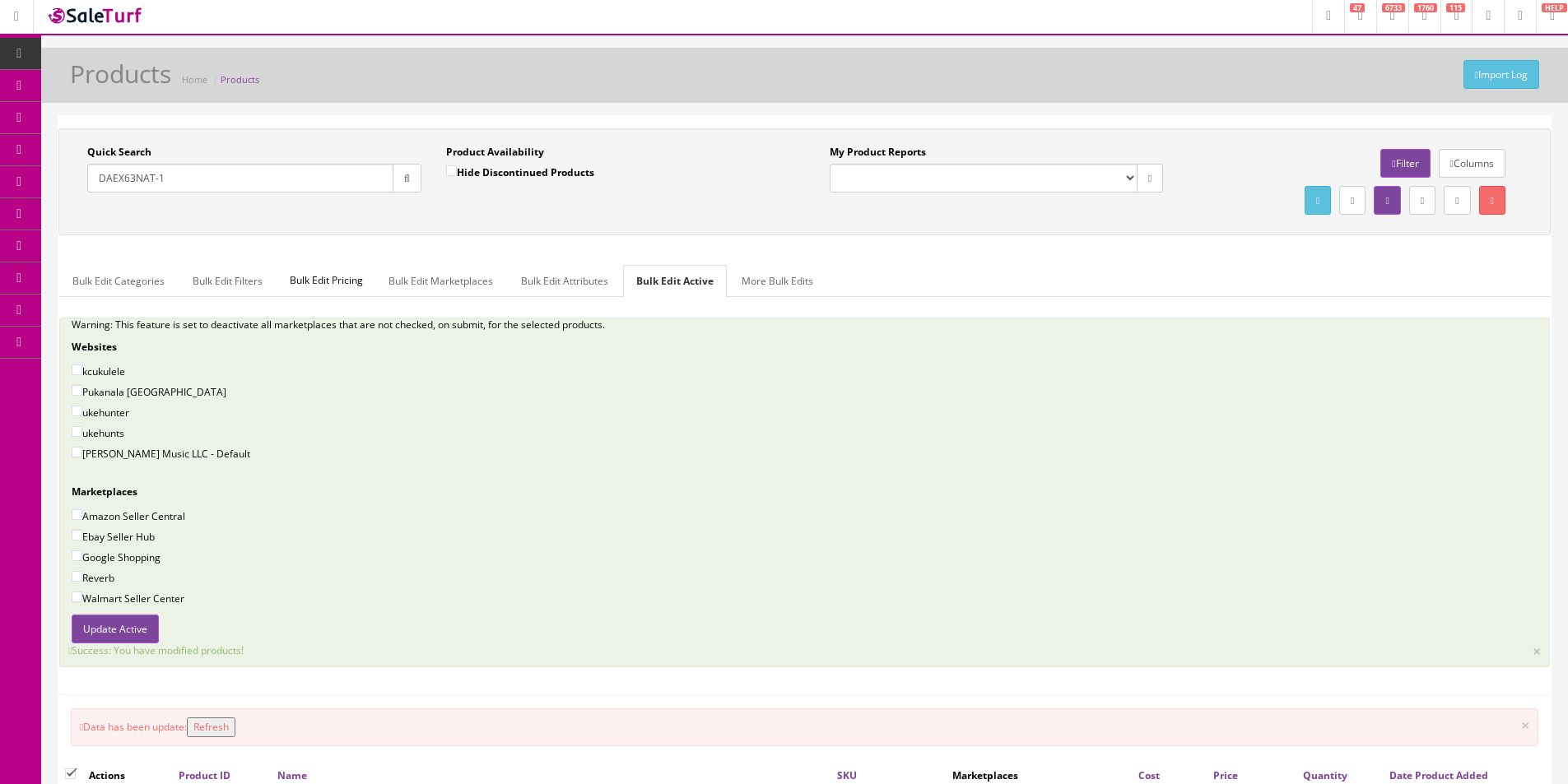
scroll to position [0, 0]
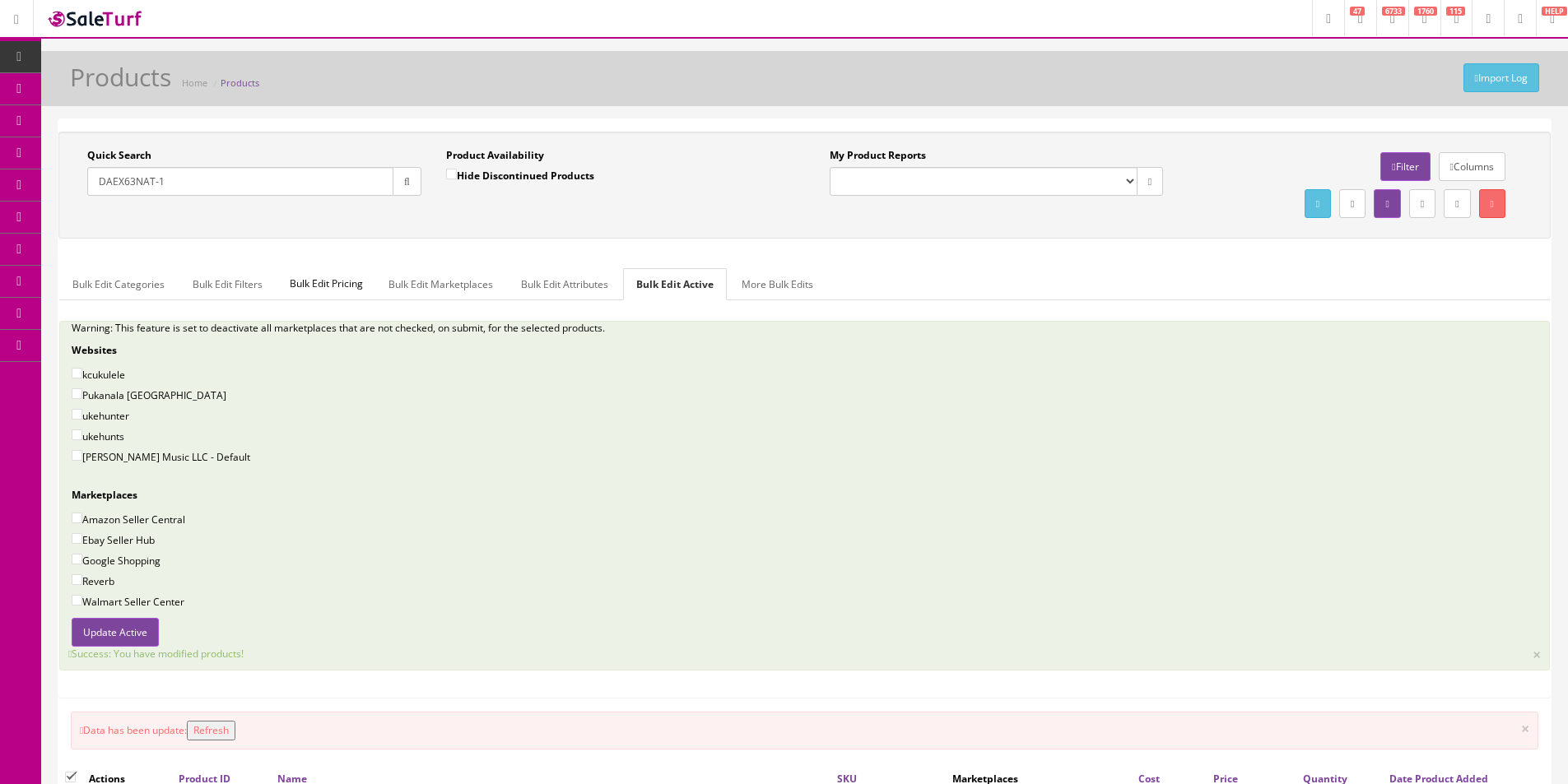
click at [227, 176] on input "DAEX63NAT-1" at bounding box center [240, 181] width 307 height 29
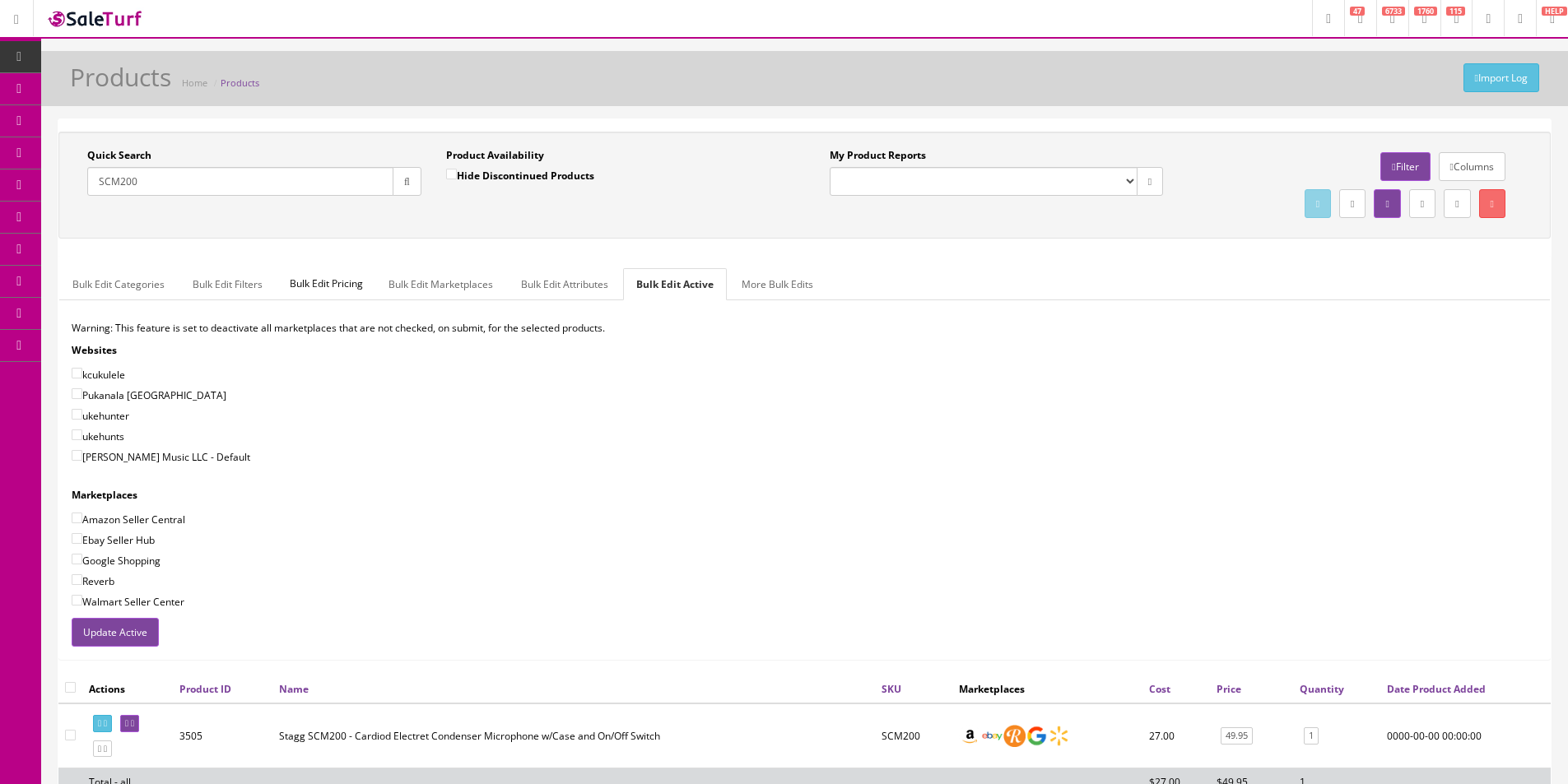
click at [223, 176] on input "SCM200" at bounding box center [240, 181] width 307 height 29
click at [226, 172] on input "SCM200" at bounding box center [240, 181] width 307 height 29
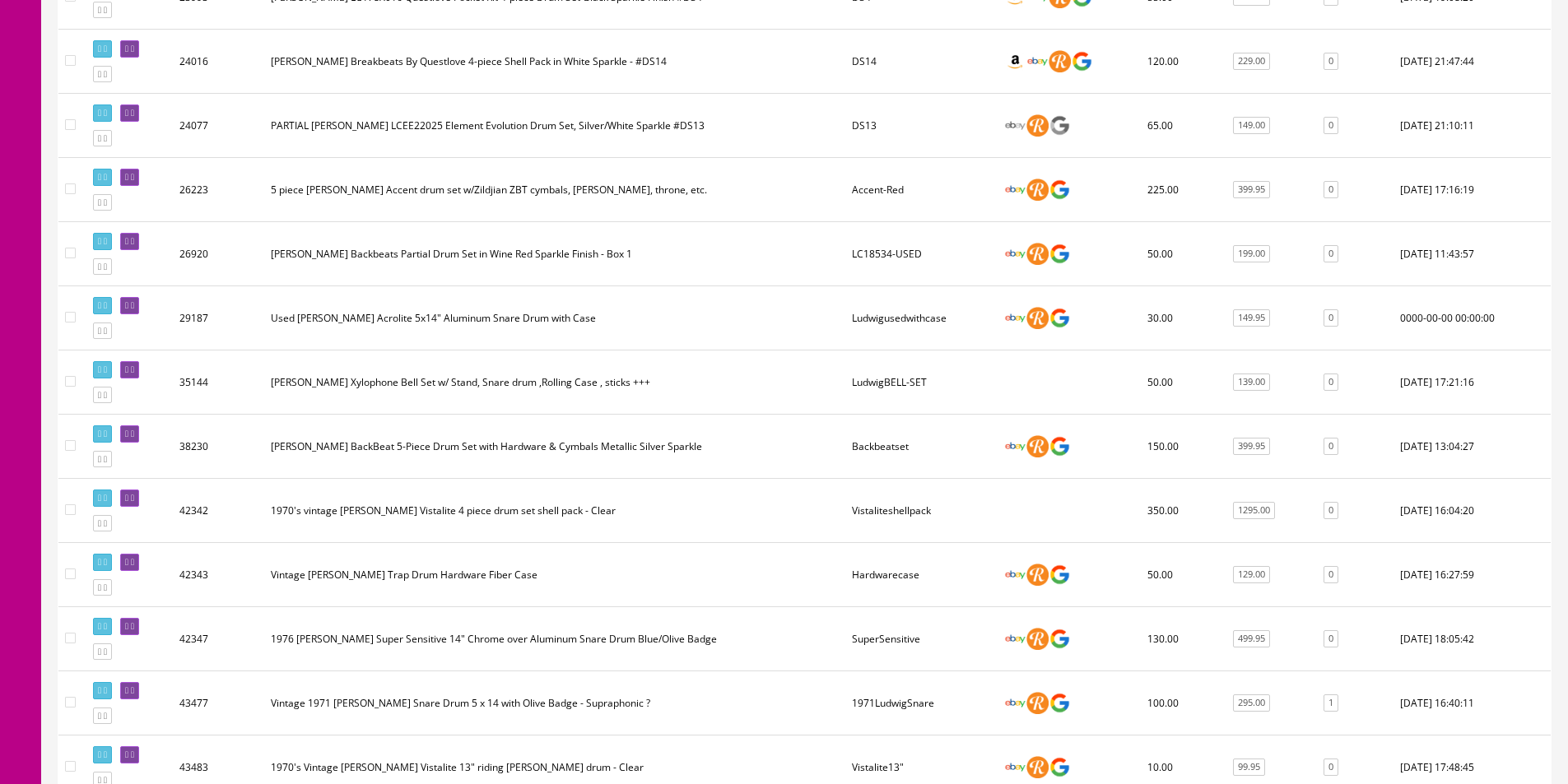
scroll to position [1608, 0]
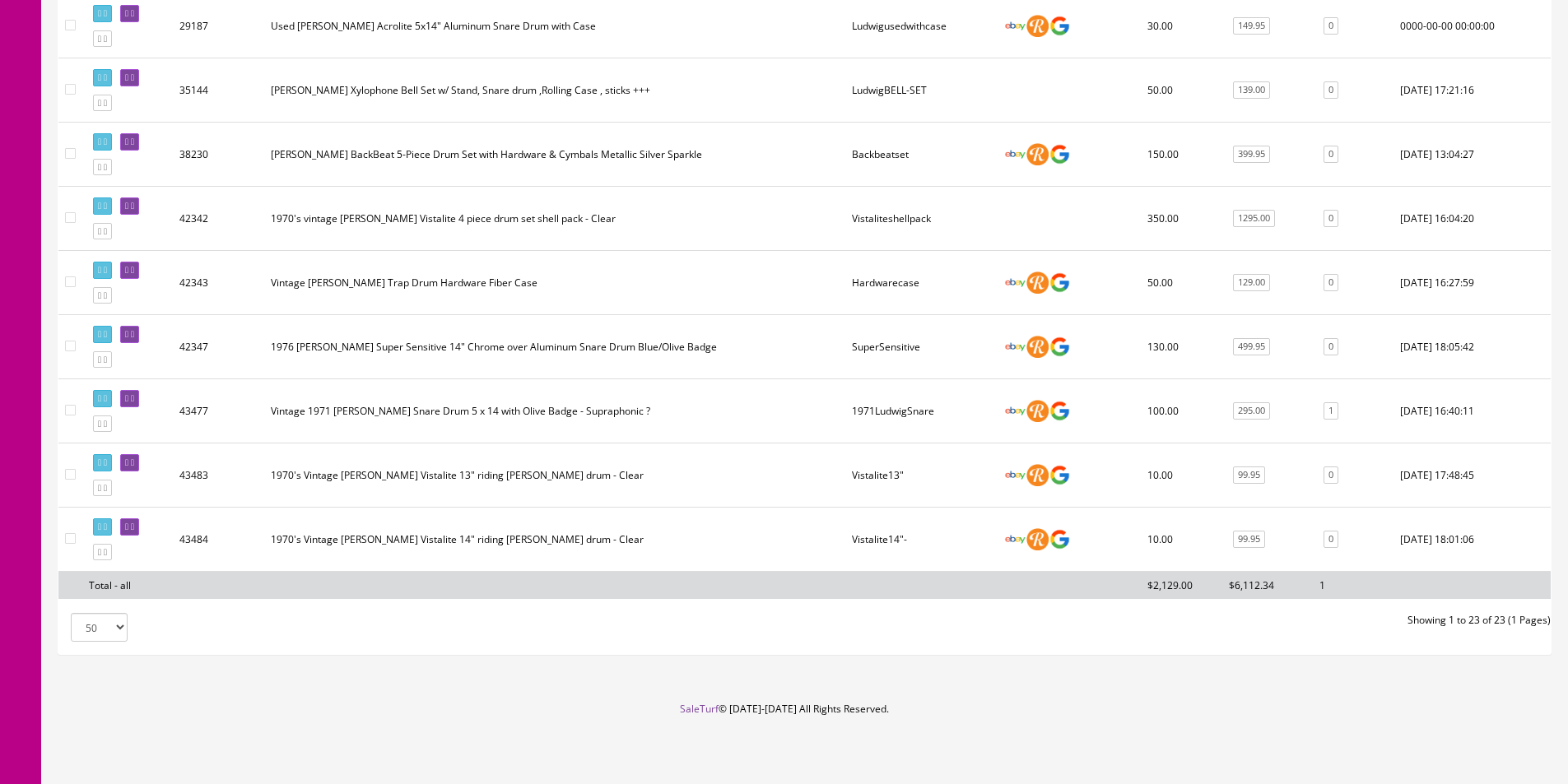
type input "Ludwig"
click at [69, 408] on input"] "checkbox" at bounding box center [71, 410] width 11 height 11
checkbox input"] "true"
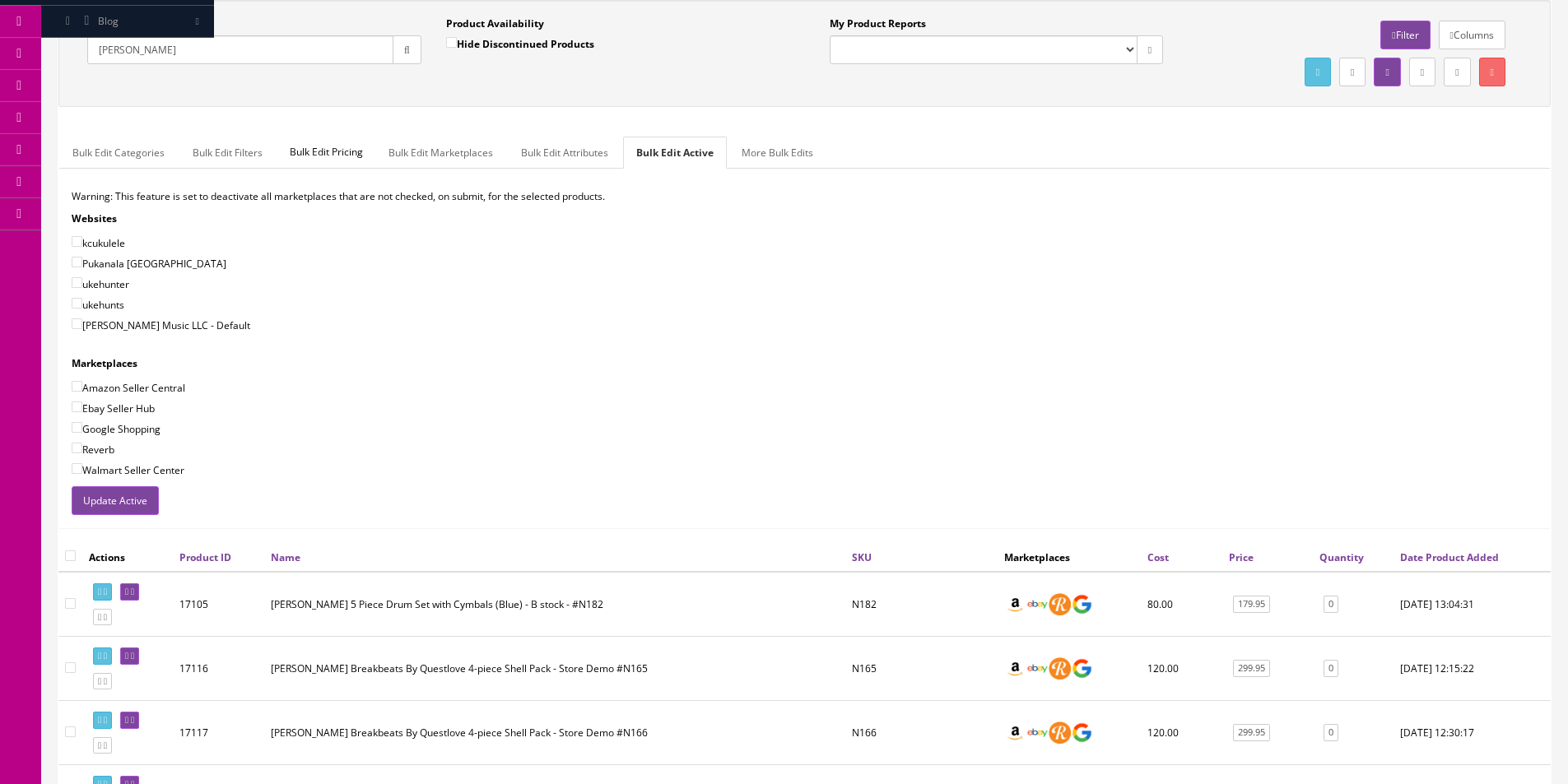
scroll to position [0, 0]
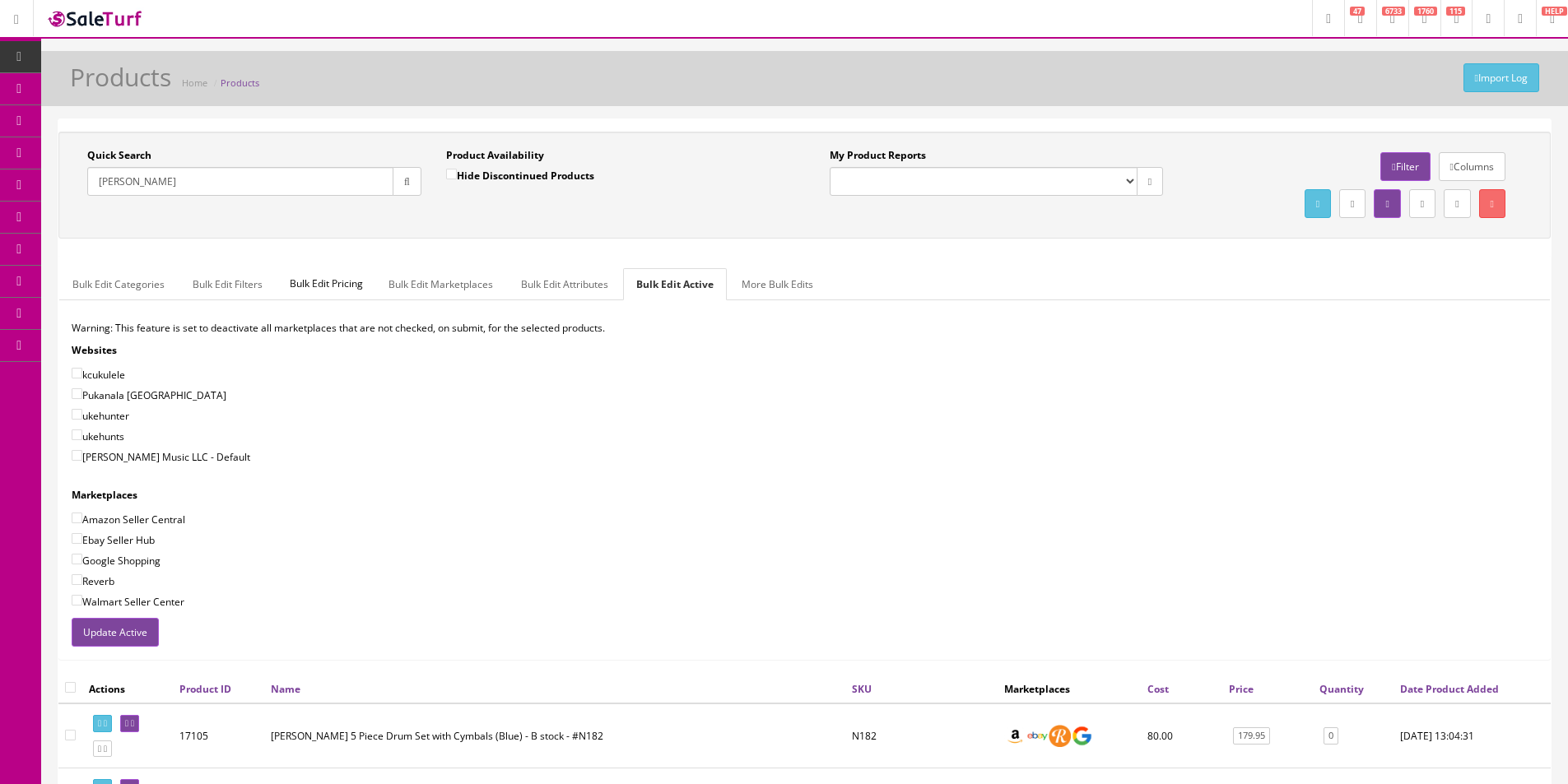
click at [125, 633] on button "Update Active" at bounding box center [115, 633] width 87 height 29
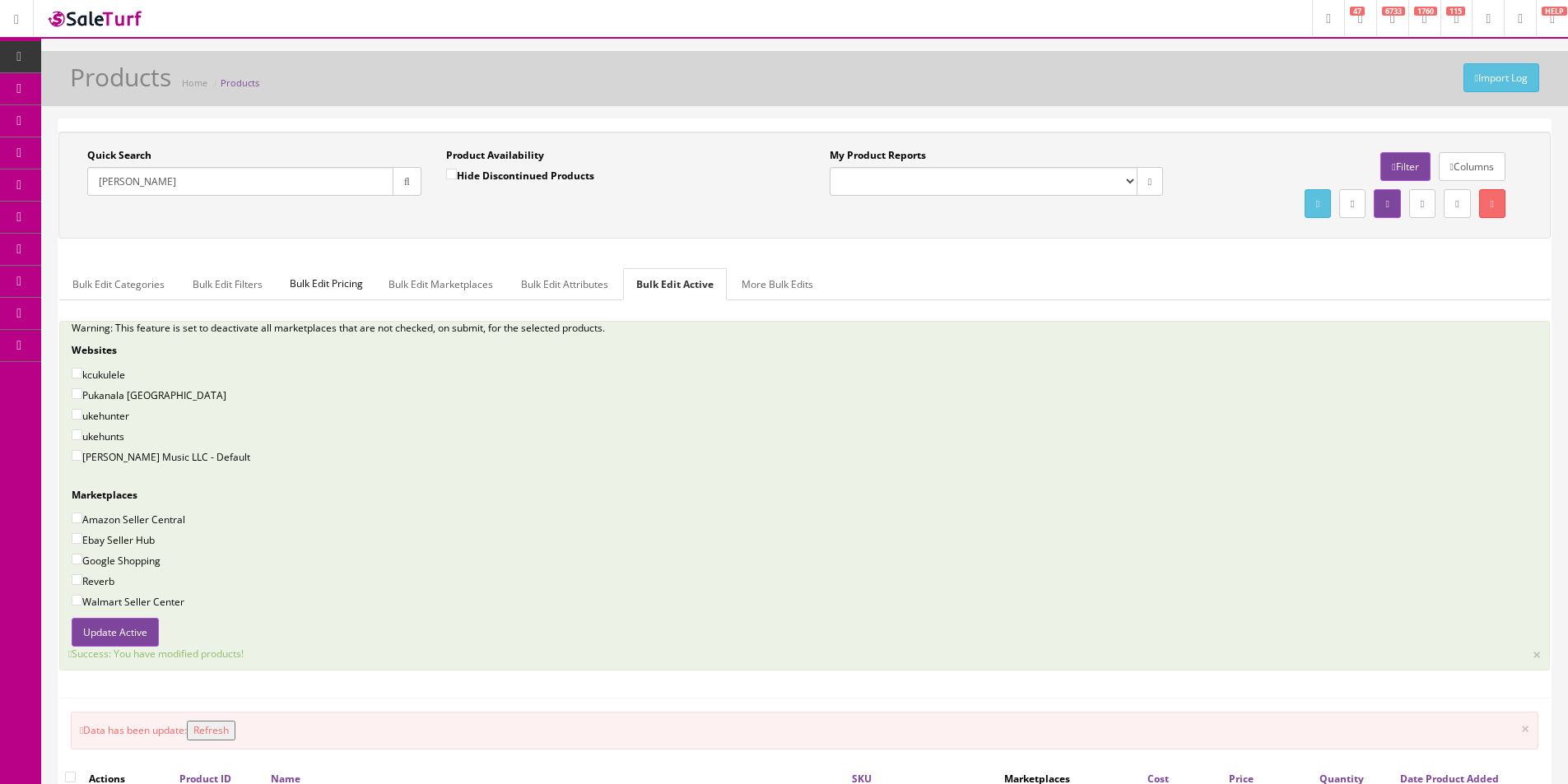
click at [209, 188] on input "Ludwig" at bounding box center [240, 181] width 307 height 29
click at [209, 187] on input "Ludwig" at bounding box center [240, 181] width 307 height 29
paste input "US210078225"
type input "US210078225"
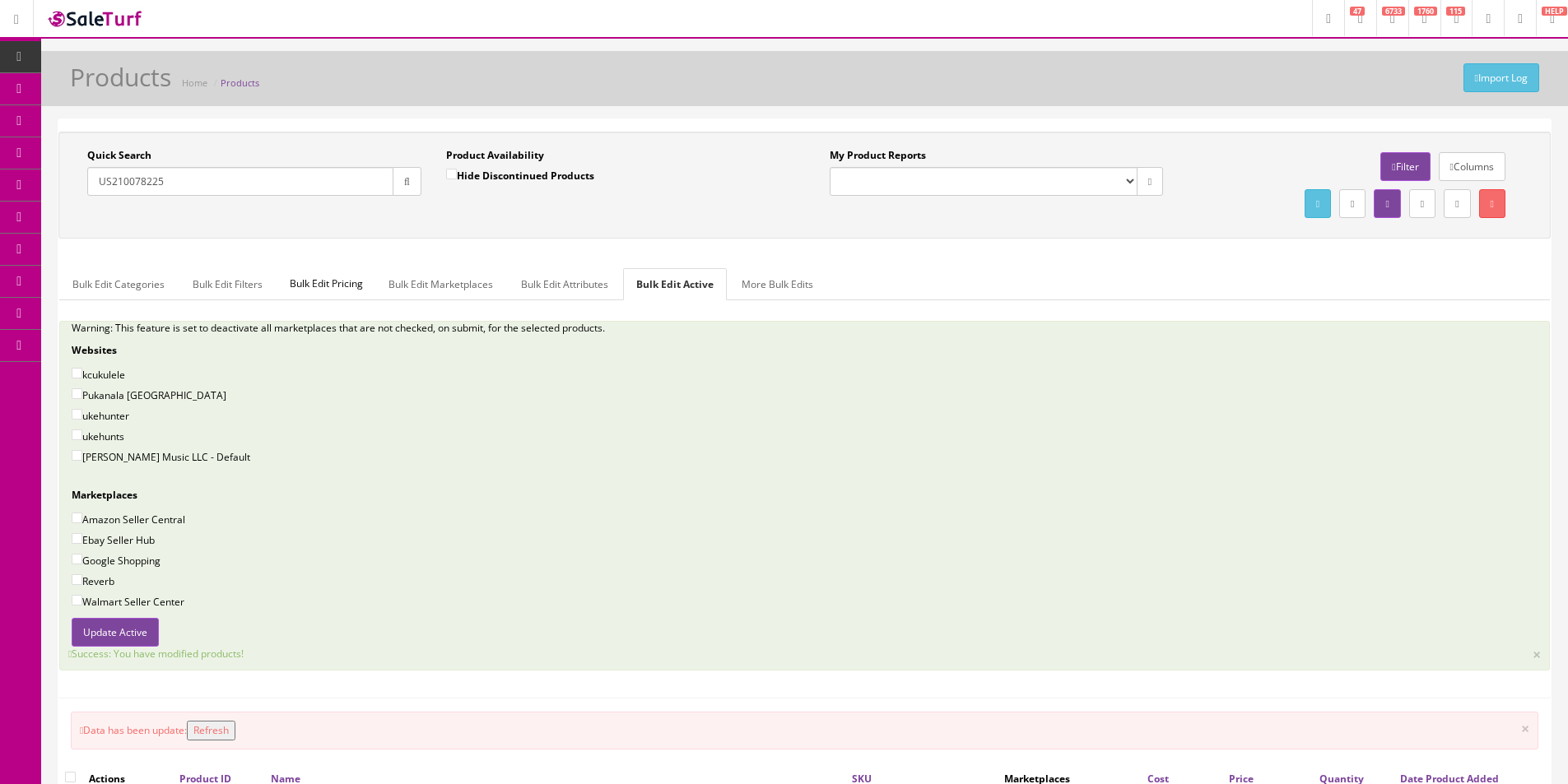
click at [404, 178] on icon "button" at bounding box center [407, 181] width 5 height 10
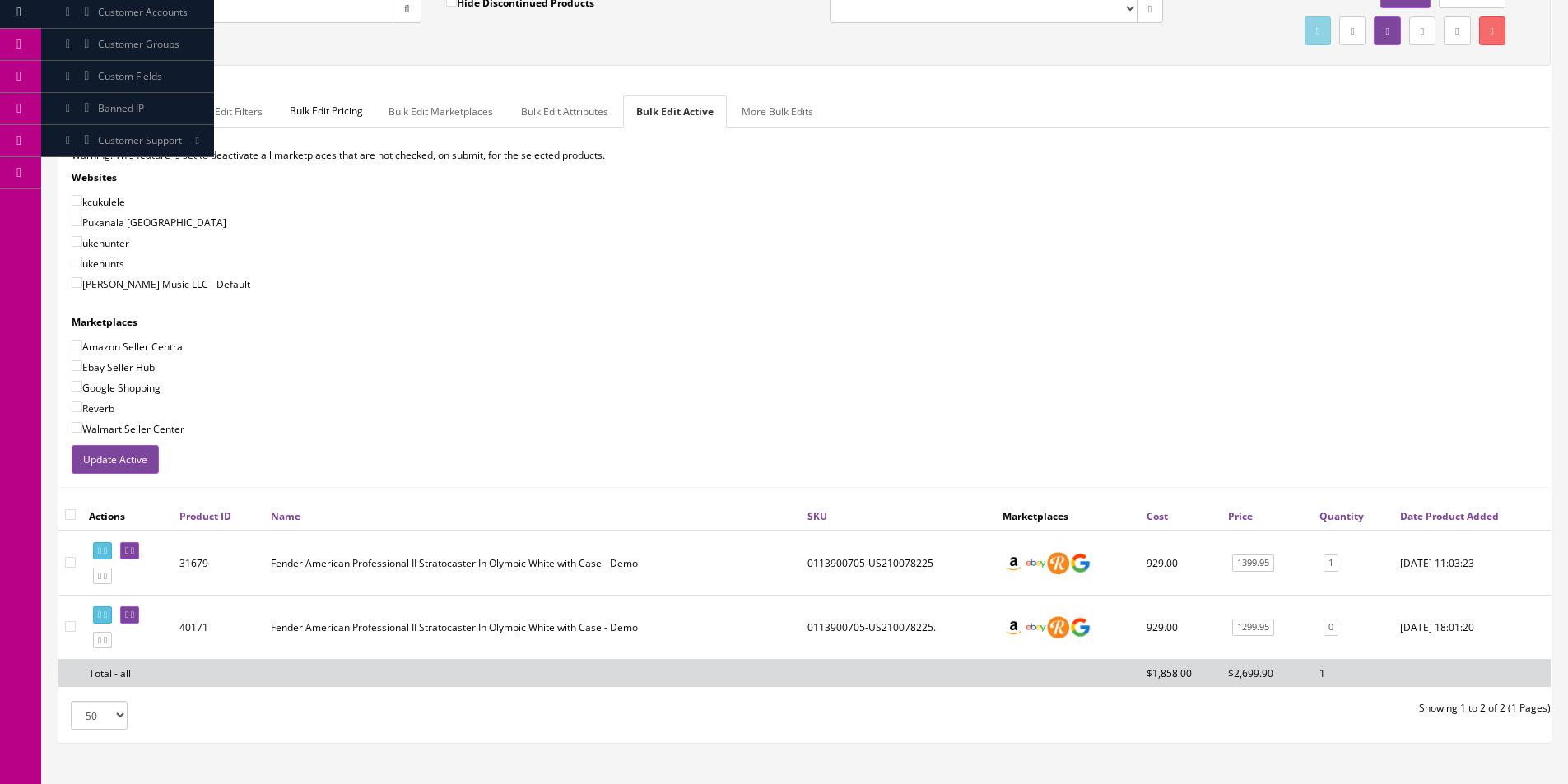
scroll to position [261, 0]
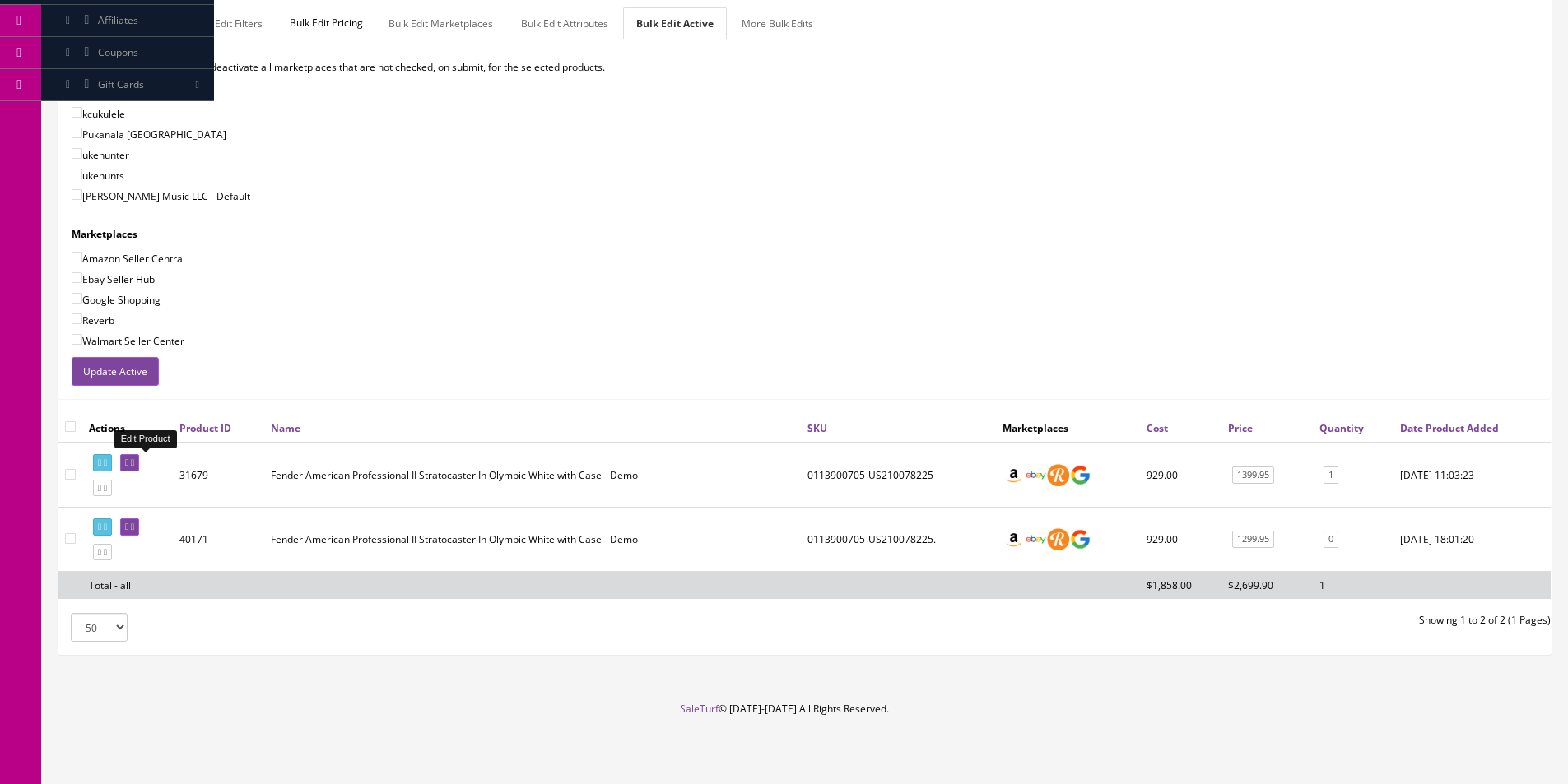
click at [139, 457] on link at bounding box center [129, 462] width 19 height 17
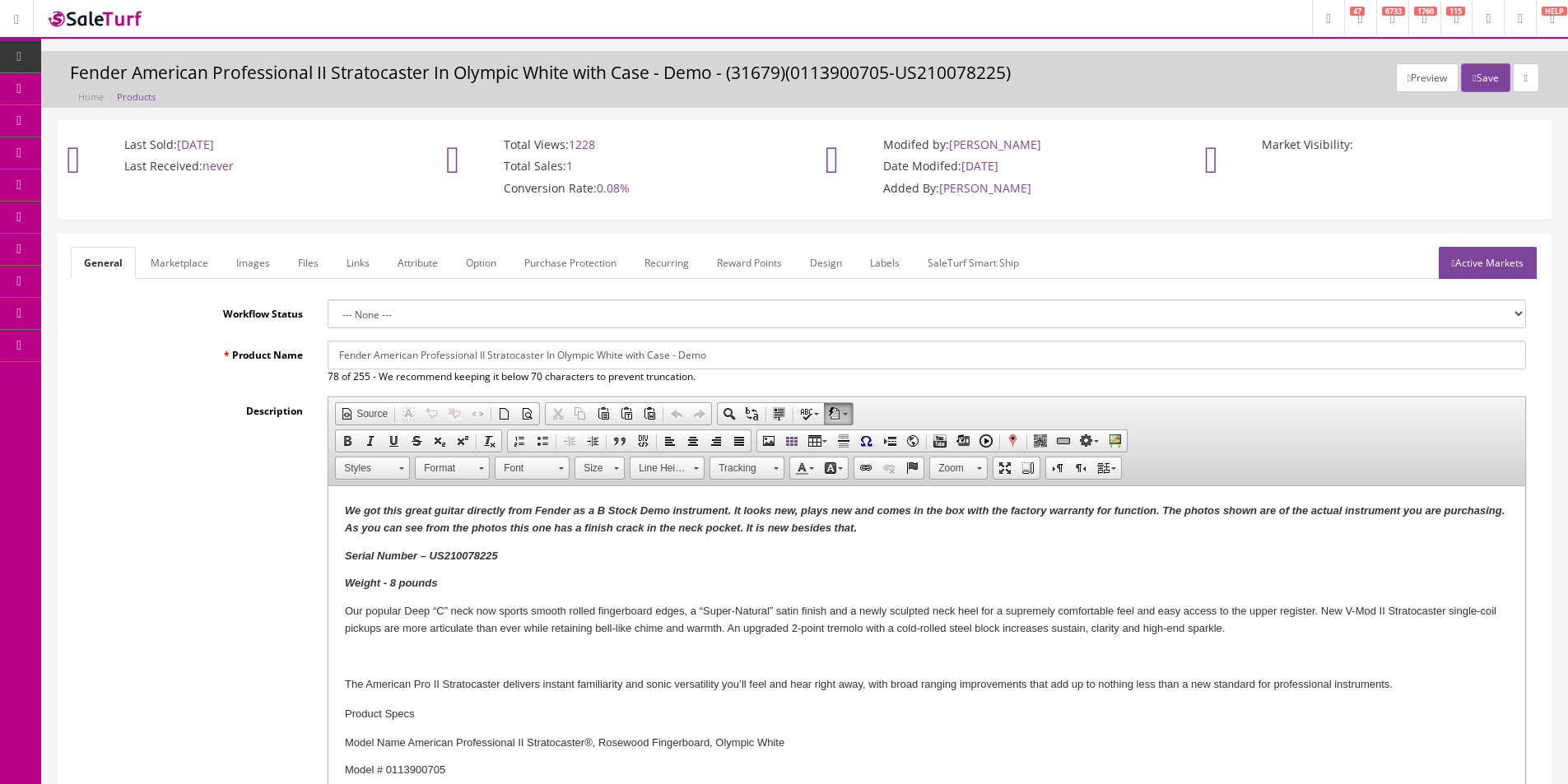
click at [101, 97] on link "Products" at bounding box center [127, 90] width 173 height 32
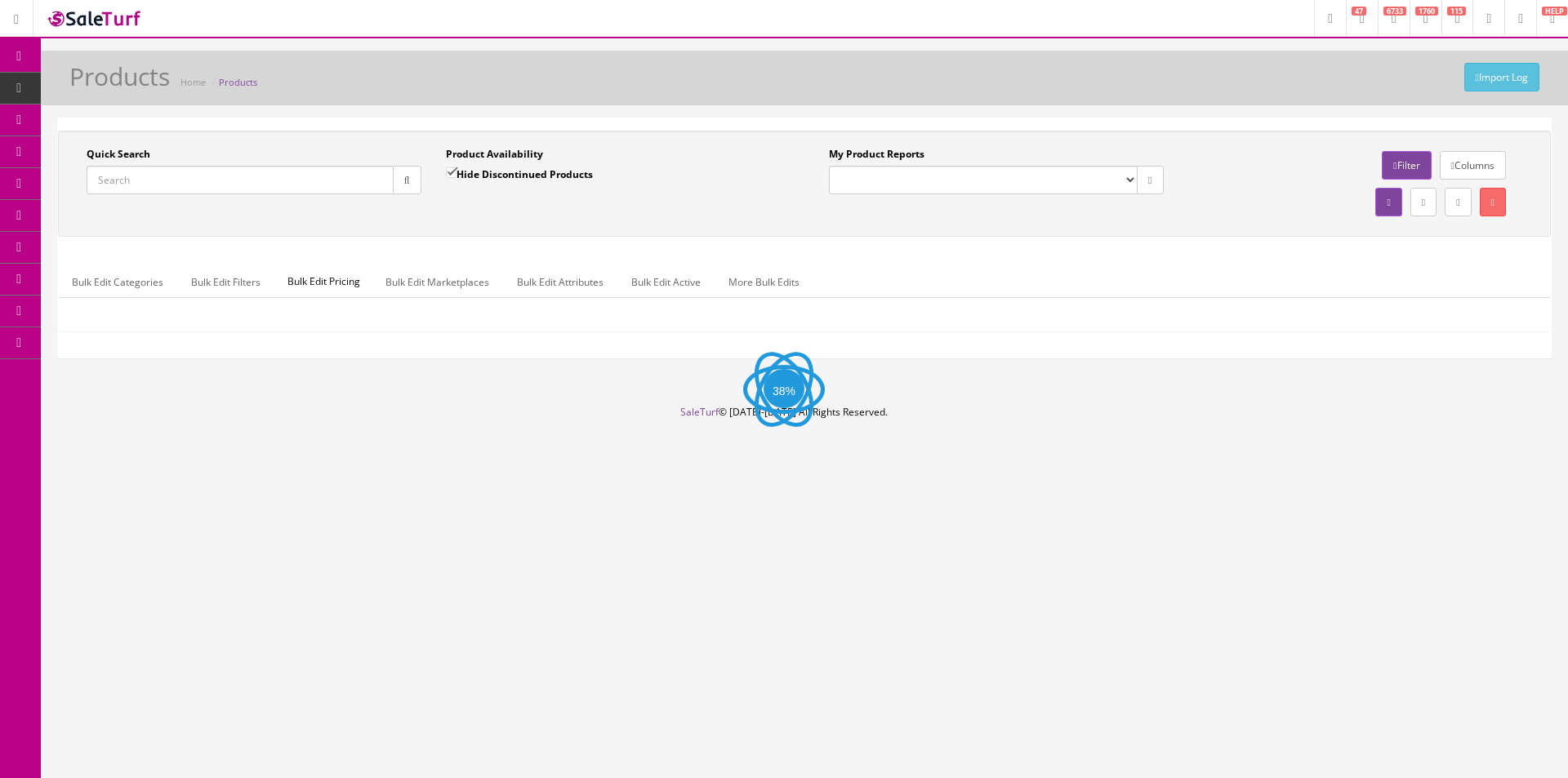
click at [255, 178] on input "Quick Search" at bounding box center [239, 180] width 307 height 28
paste input "US210078225"
type input "US210078225"
click at [405, 177] on icon "button" at bounding box center [407, 180] width 5 height 10
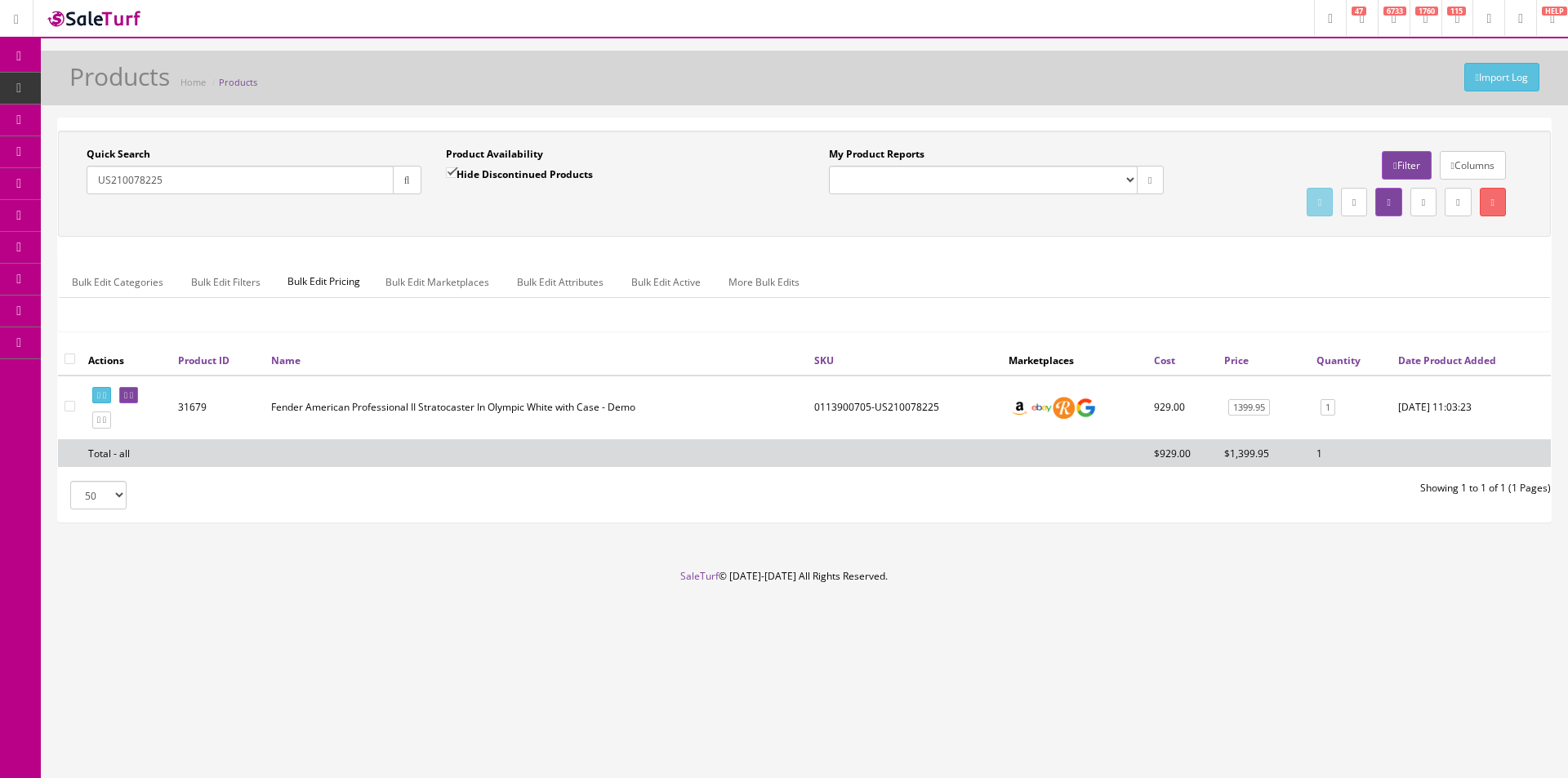
drag, startPoint x: 68, startPoint y: 357, endPoint x: 79, endPoint y: 360, distance: 11.4
click at [68, 357] on input "checkbox" at bounding box center [70, 359] width 11 height 11
checkbox input "true"
checkbox input"] "true"
click at [1499, 202] on link at bounding box center [1492, 202] width 26 height 28
